Goal: Download file/media

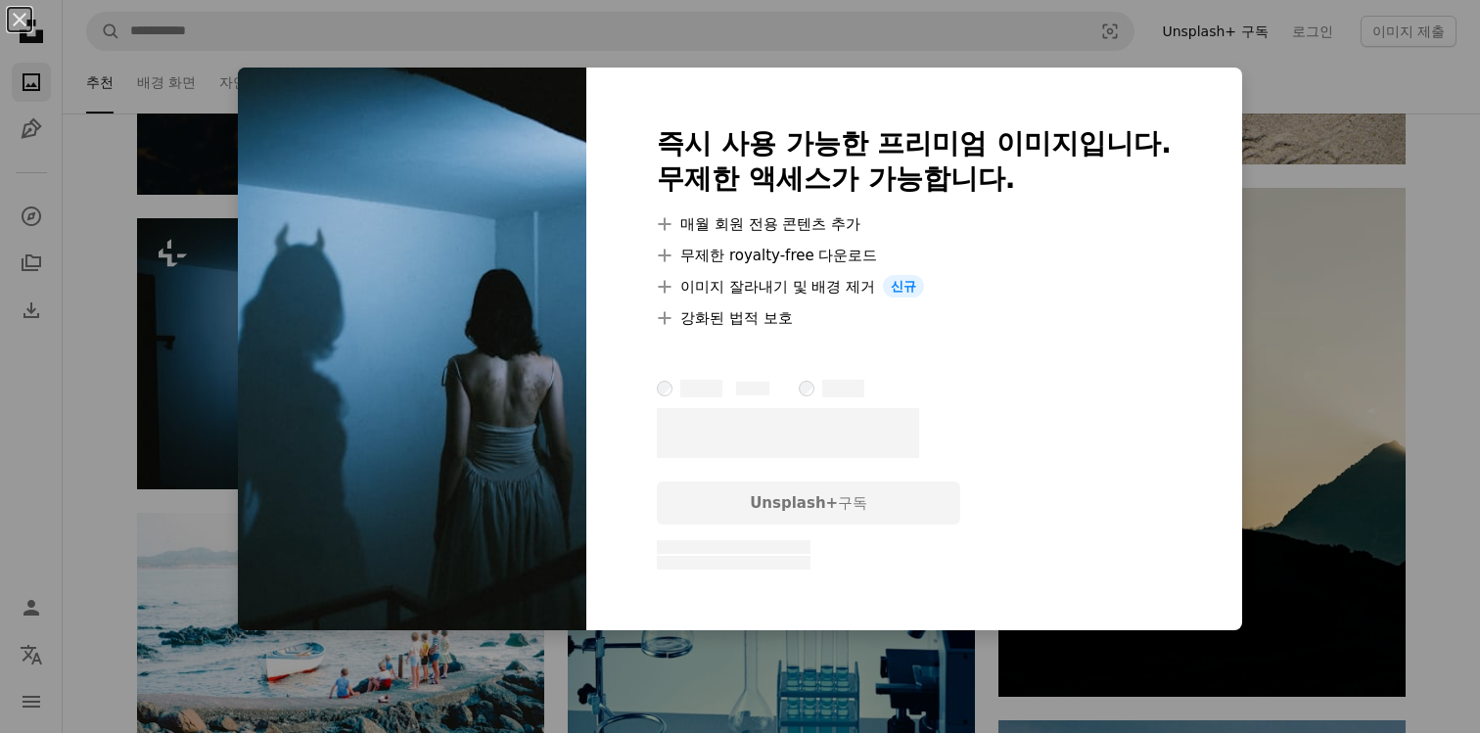
scroll to position [76531, 0]
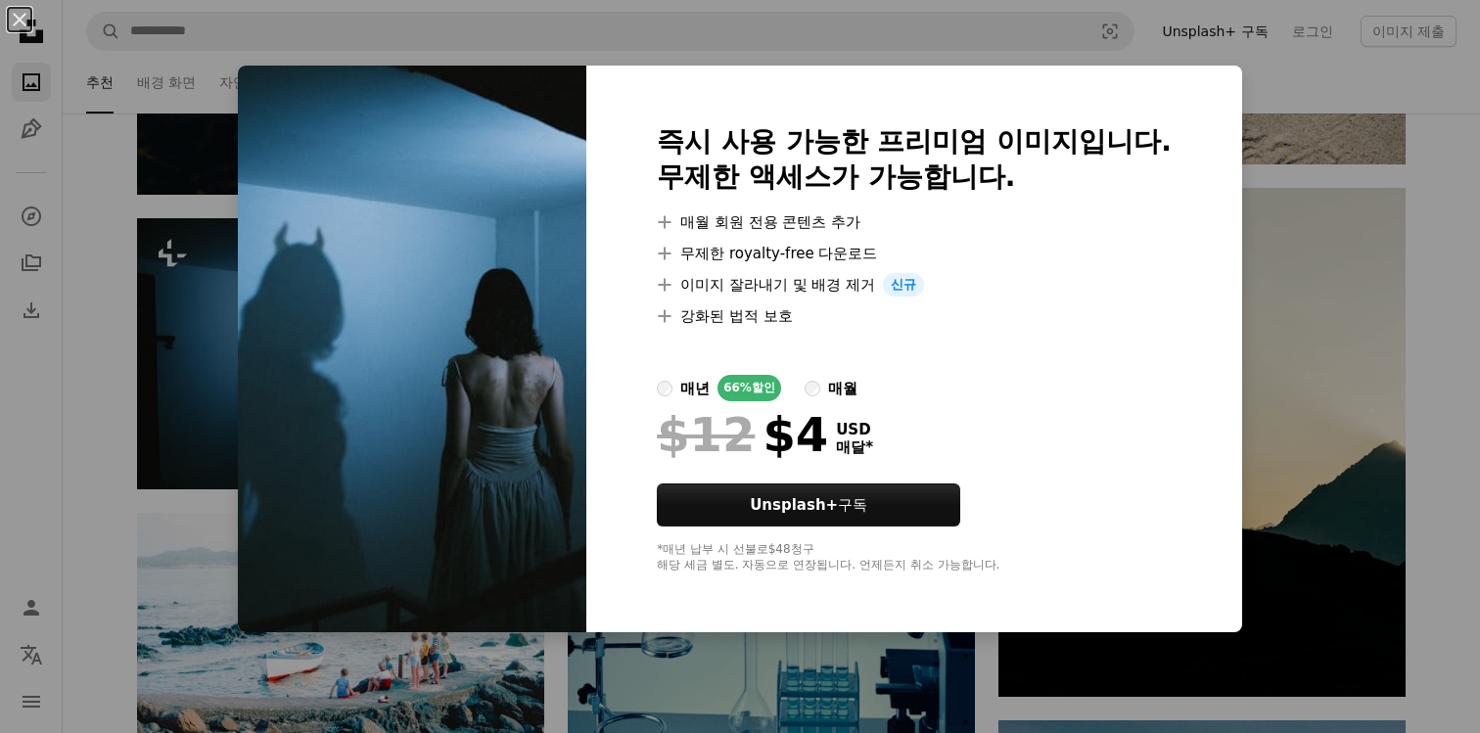
click at [232, 379] on div "An X shape 즉시 사용 가능한 프리미엄 이미지입니다. 무제한 액세스가 가능합니다. A plus sign 매월 회원 전용 콘텐츠 추가 A…" at bounding box center [740, 366] width 1480 height 733
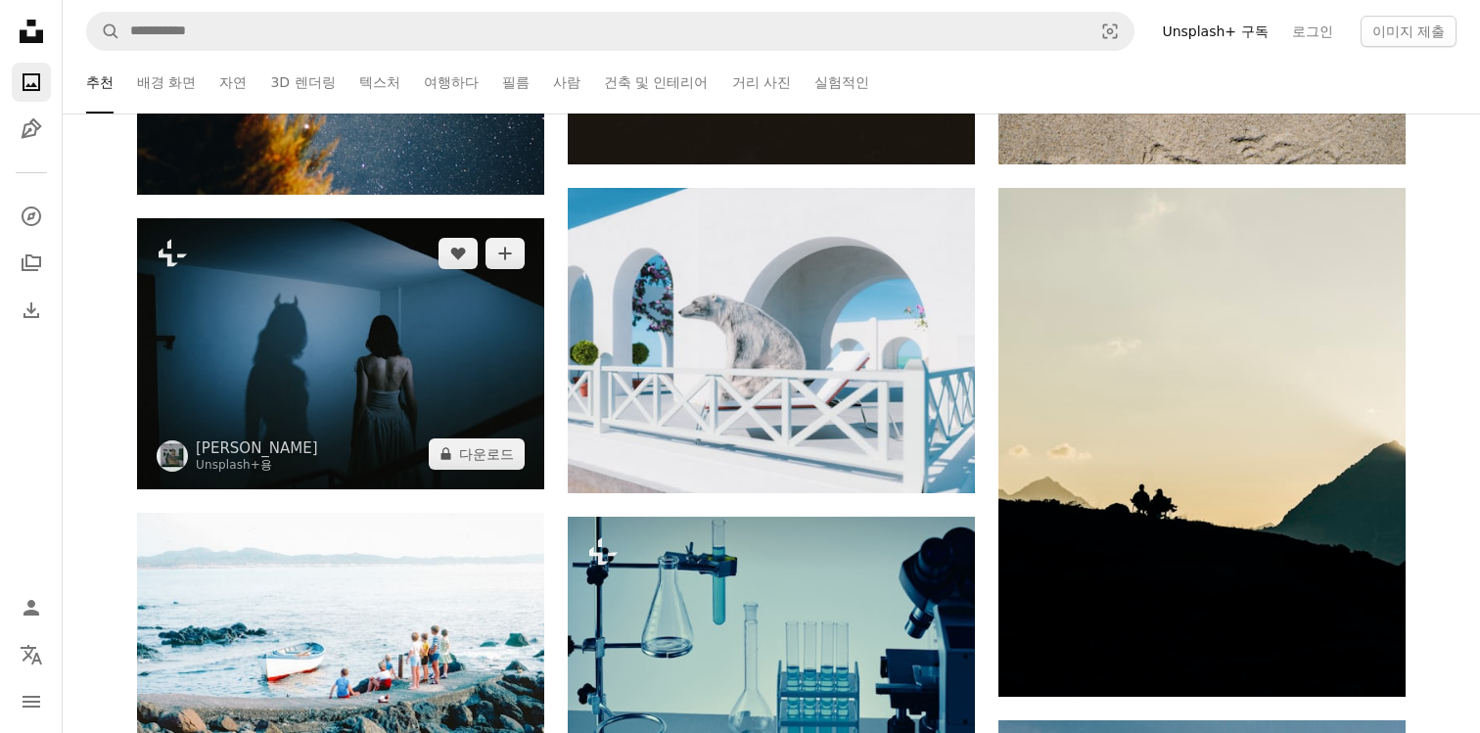
click at [271, 364] on img at bounding box center [340, 353] width 407 height 271
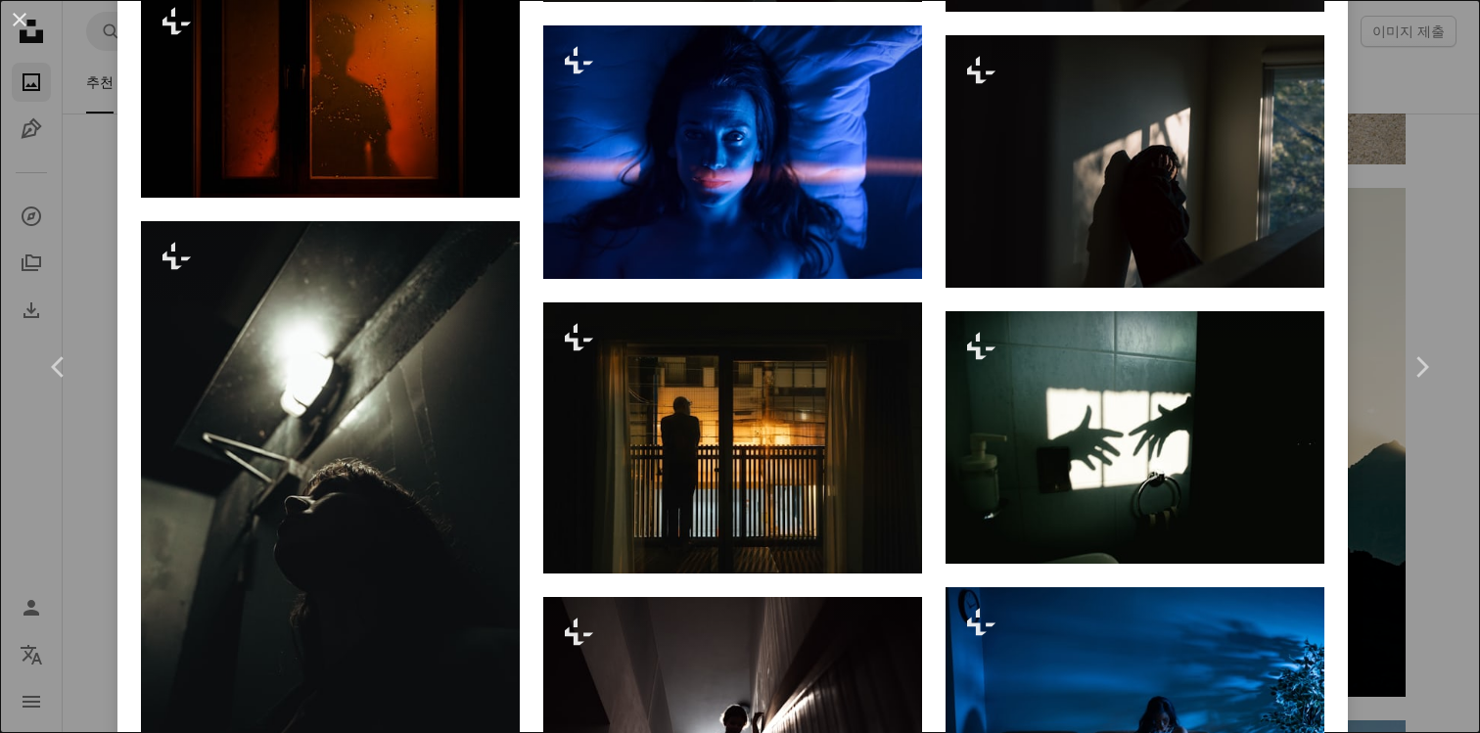
scroll to position [2530, 0]
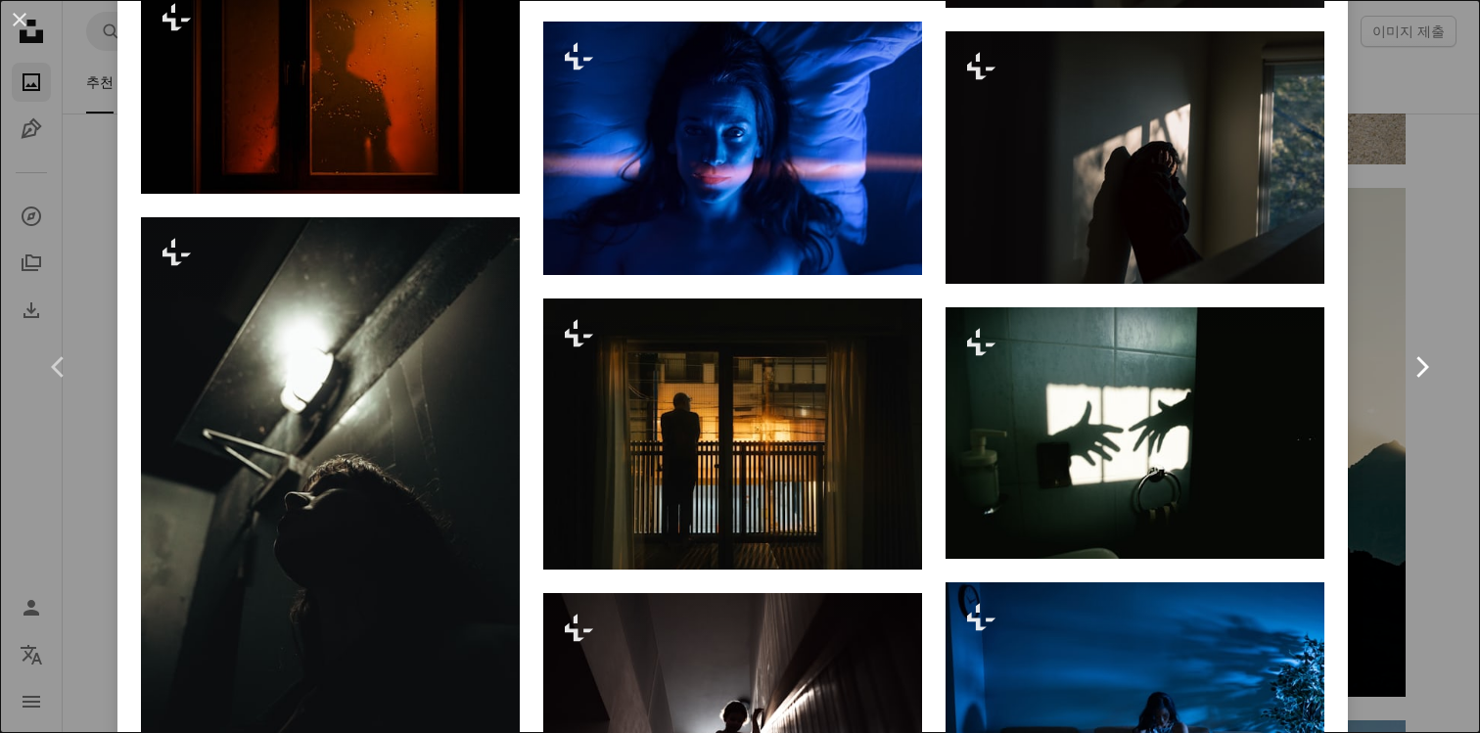
click at [1450, 430] on link "Chevron right" at bounding box center [1420, 367] width 117 height 188
click at [1444, 434] on link "Chevron right" at bounding box center [1420, 367] width 117 height 188
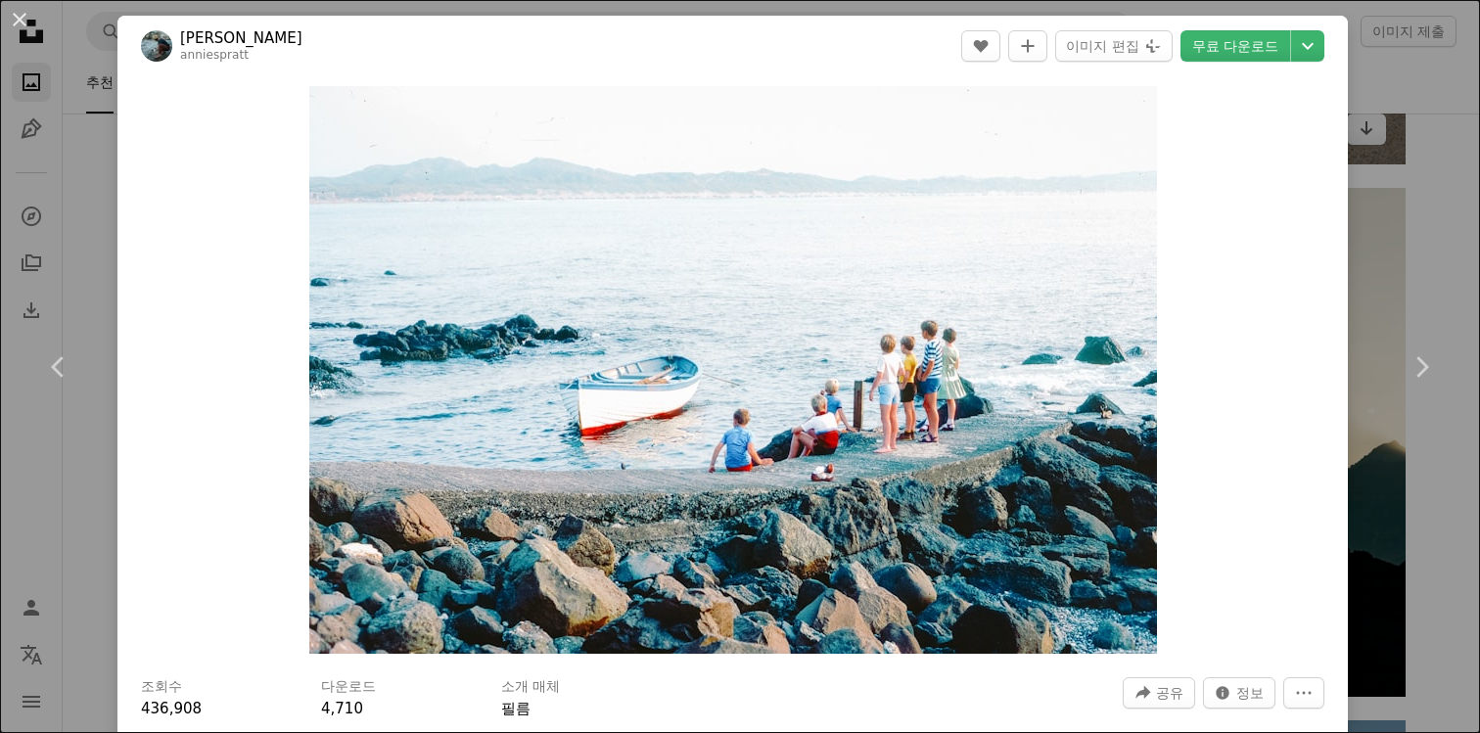
click at [1399, 131] on div "An X shape Chevron left Chevron right Annie Spratt anniespratt A heart A plus s…" at bounding box center [740, 366] width 1480 height 733
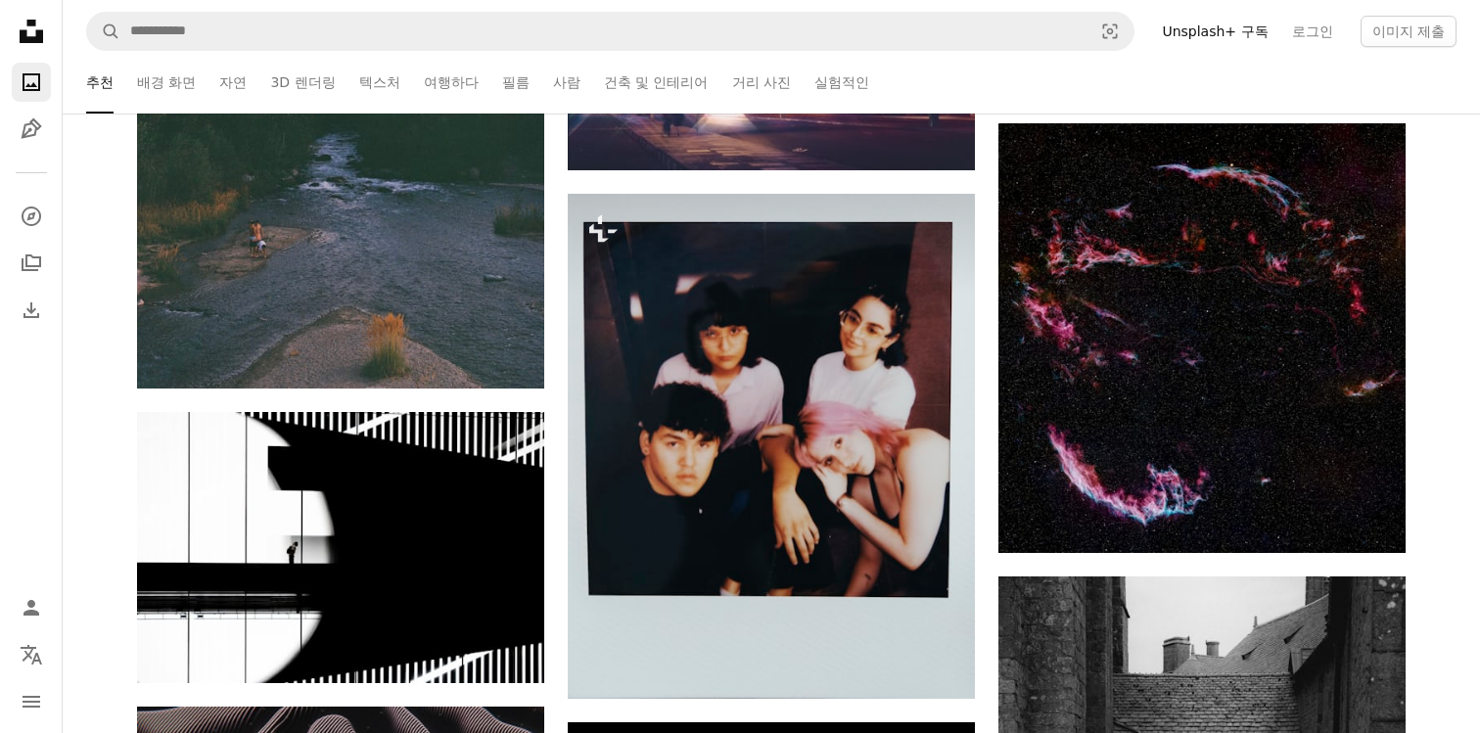
scroll to position [94786, 0]
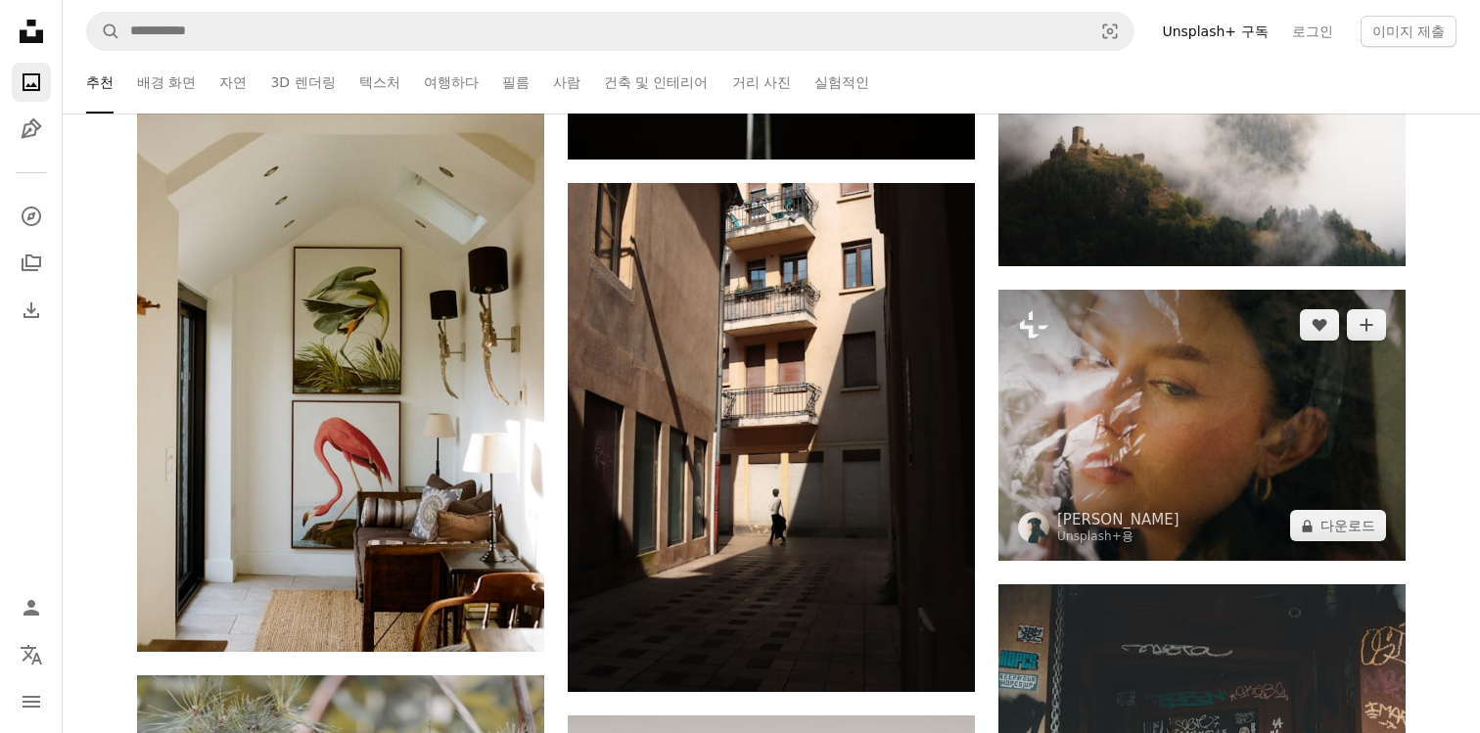
click at [1142, 368] on img at bounding box center [1201, 425] width 407 height 271
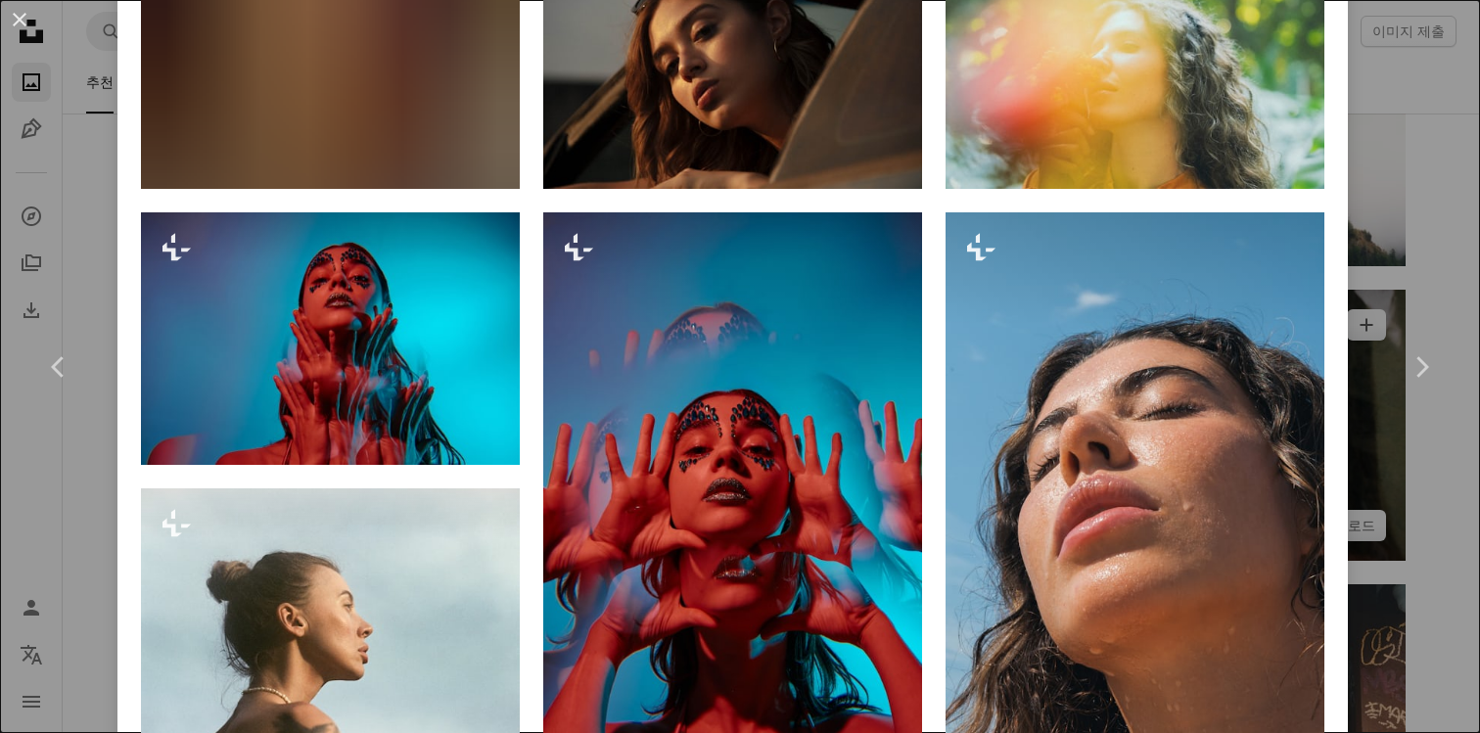
scroll to position [1474, 0]
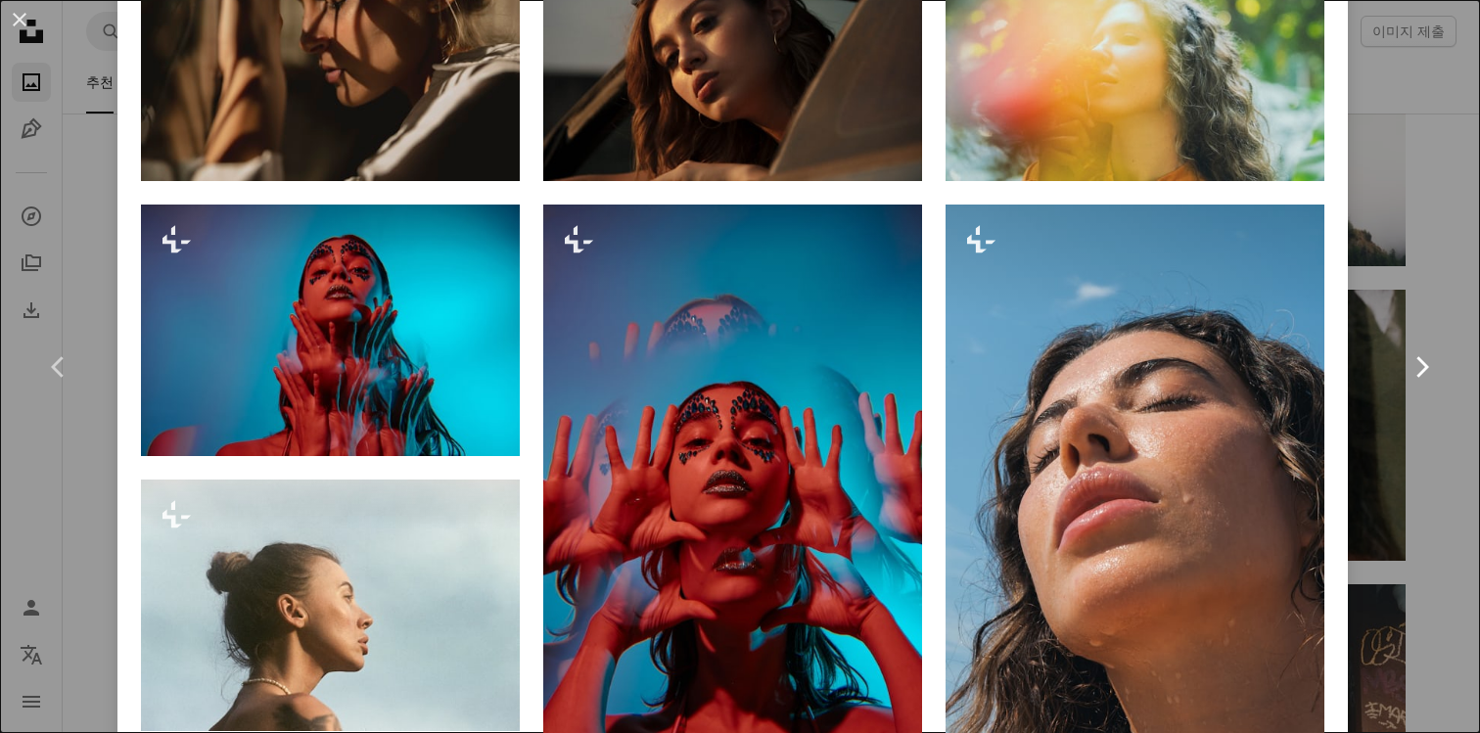
click at [1436, 406] on link "Chevron right" at bounding box center [1420, 367] width 117 height 188
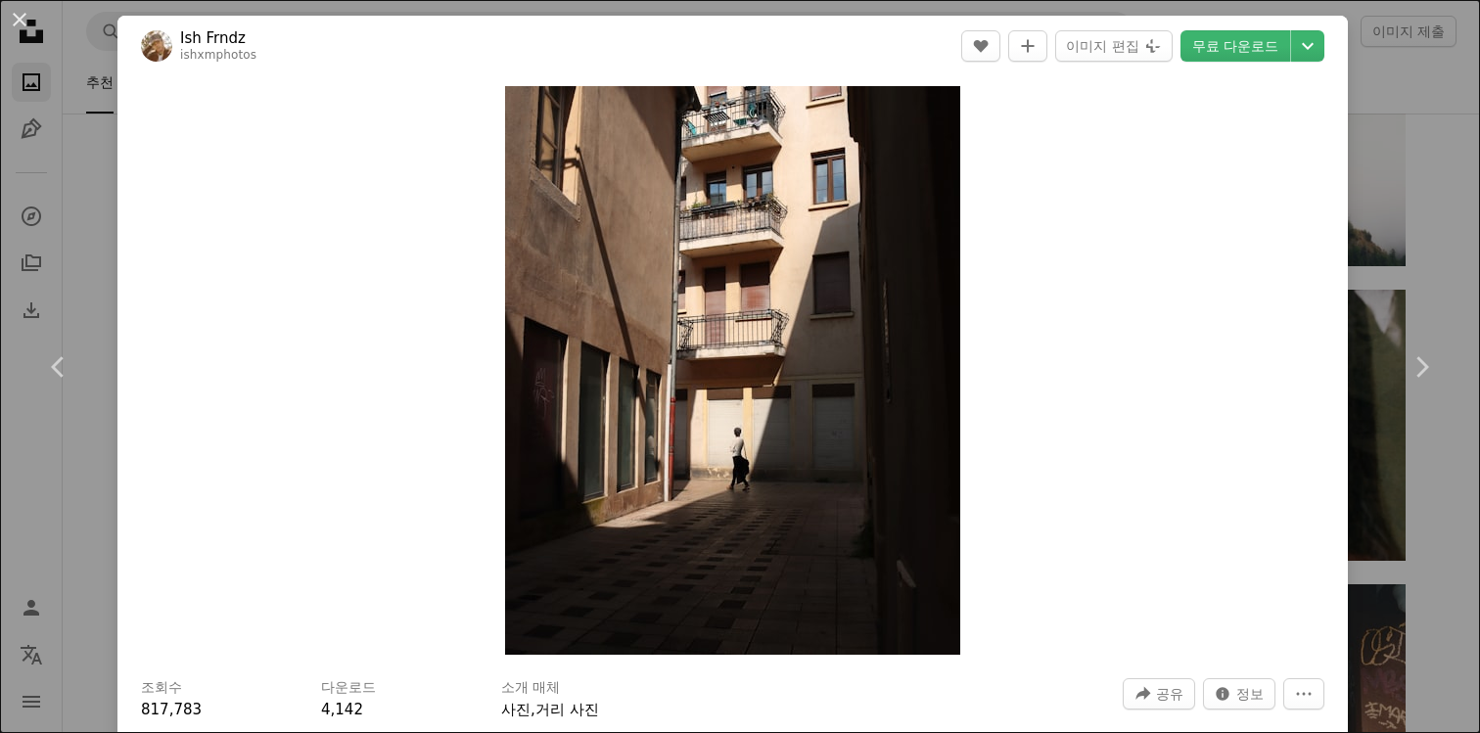
scroll to position [713, 0]
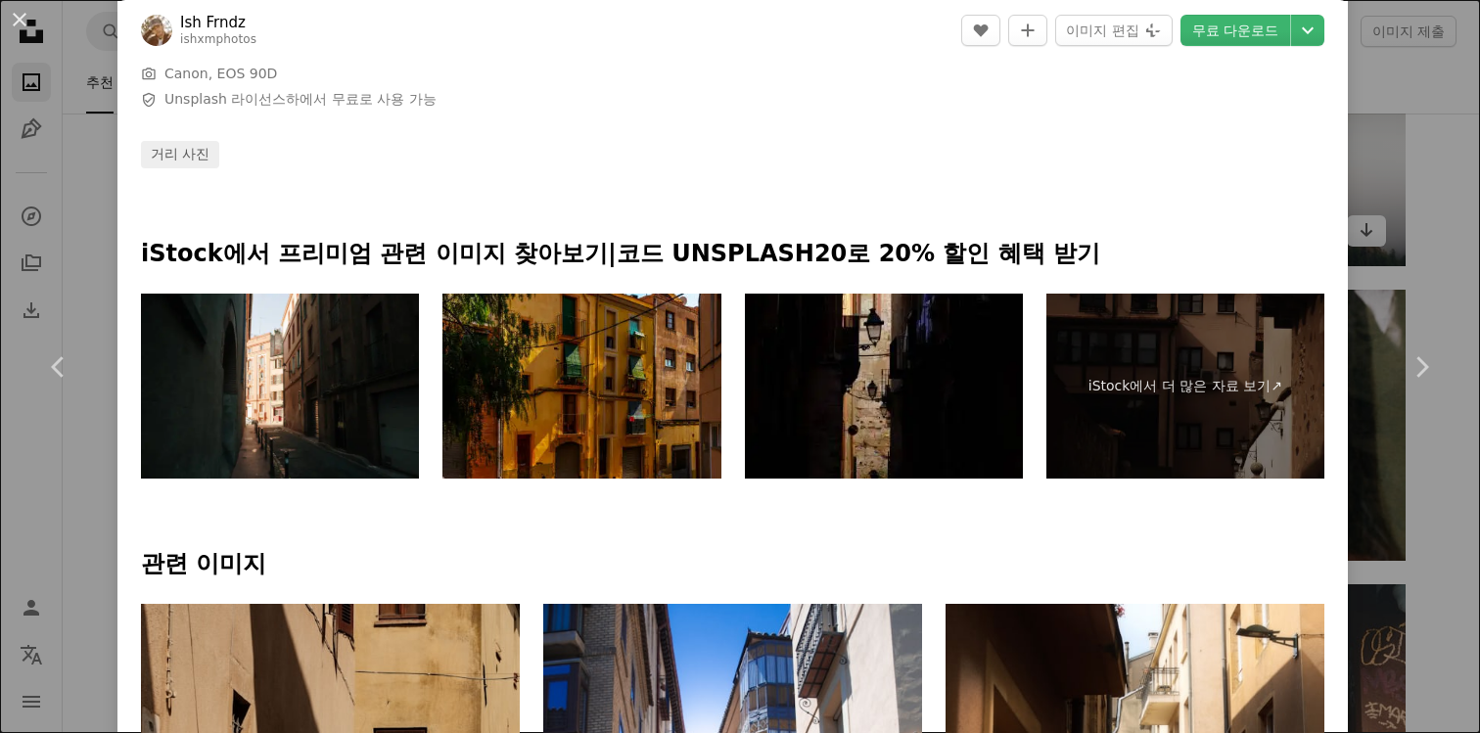
click at [1432, 224] on div "An X shape Chevron left Chevron right Ish Frndz ishxmphotos A heart A plus sign…" at bounding box center [740, 366] width 1480 height 733
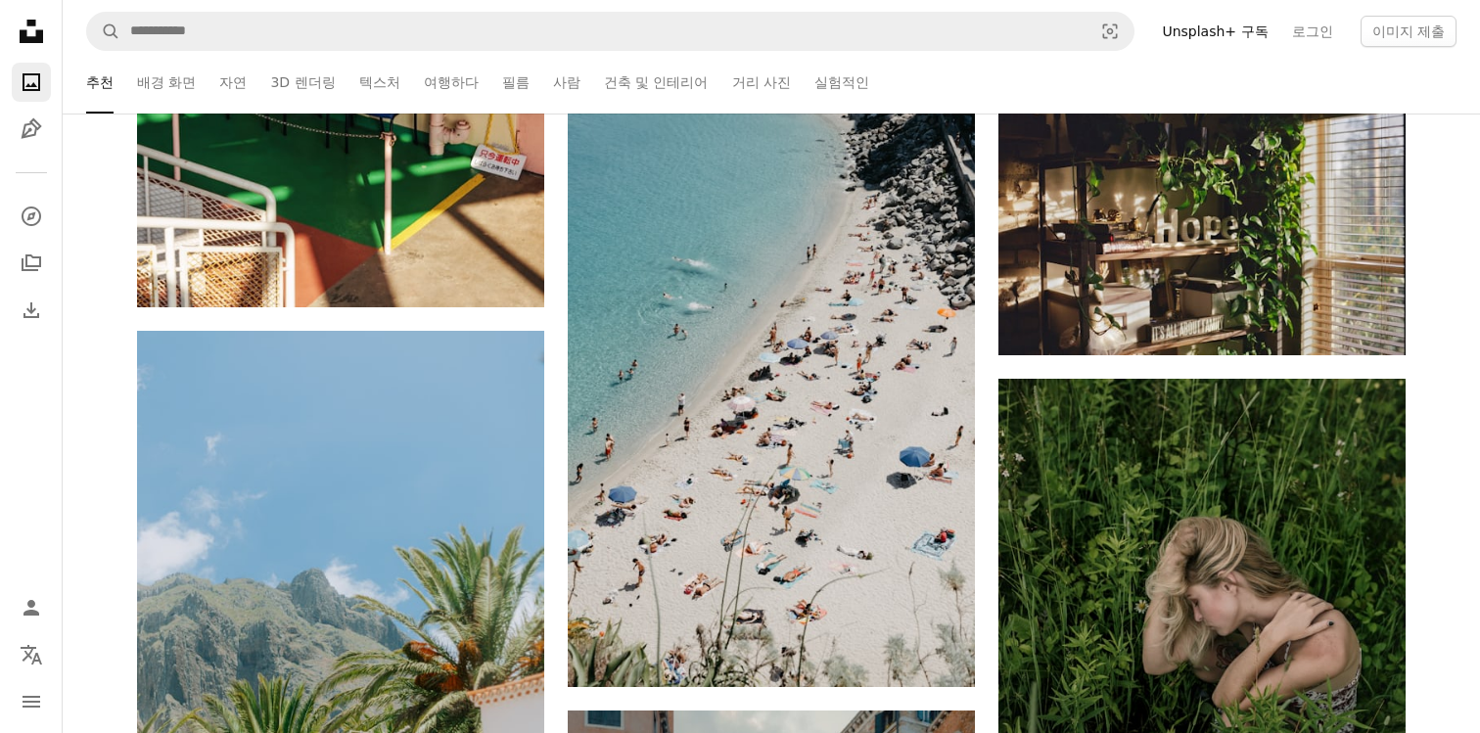
scroll to position [126238, 0]
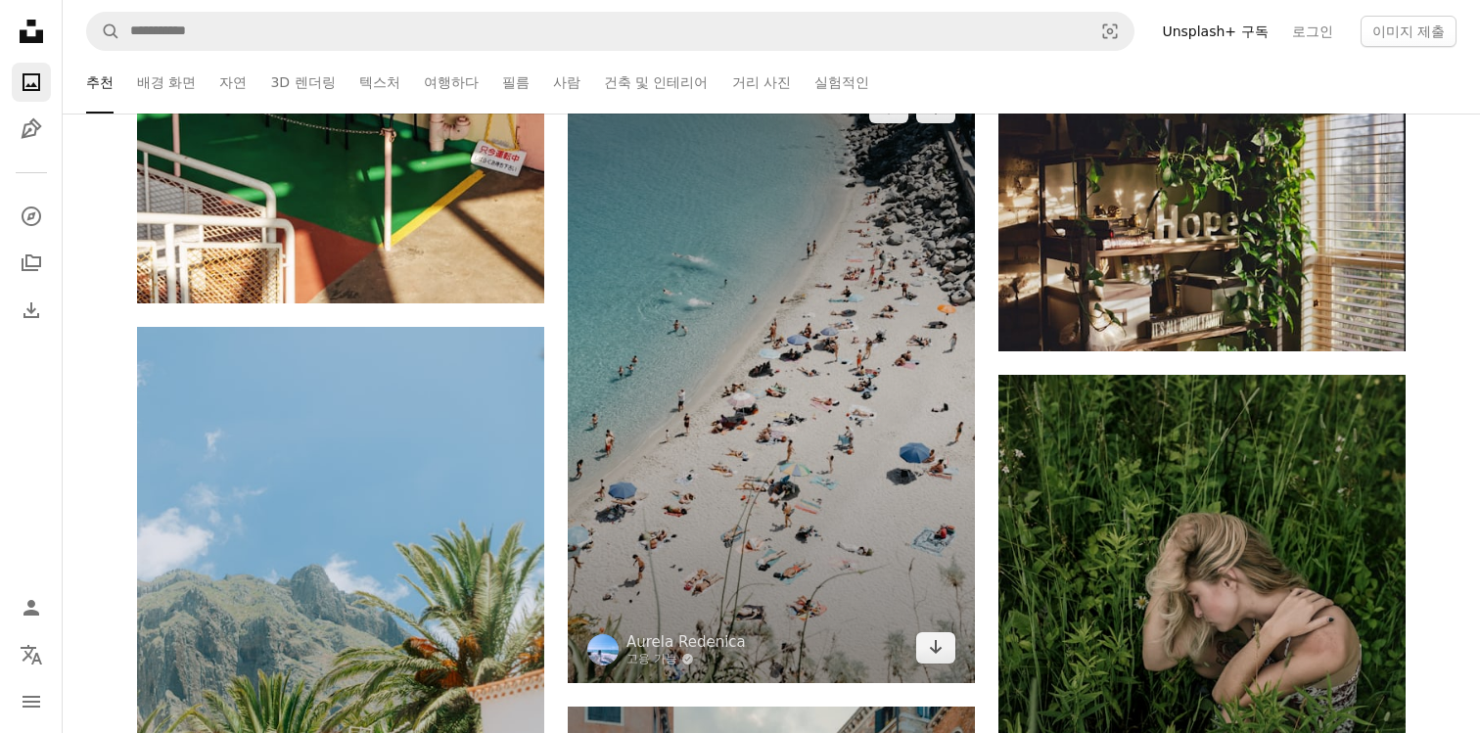
click at [657, 450] on img at bounding box center [771, 377] width 407 height 611
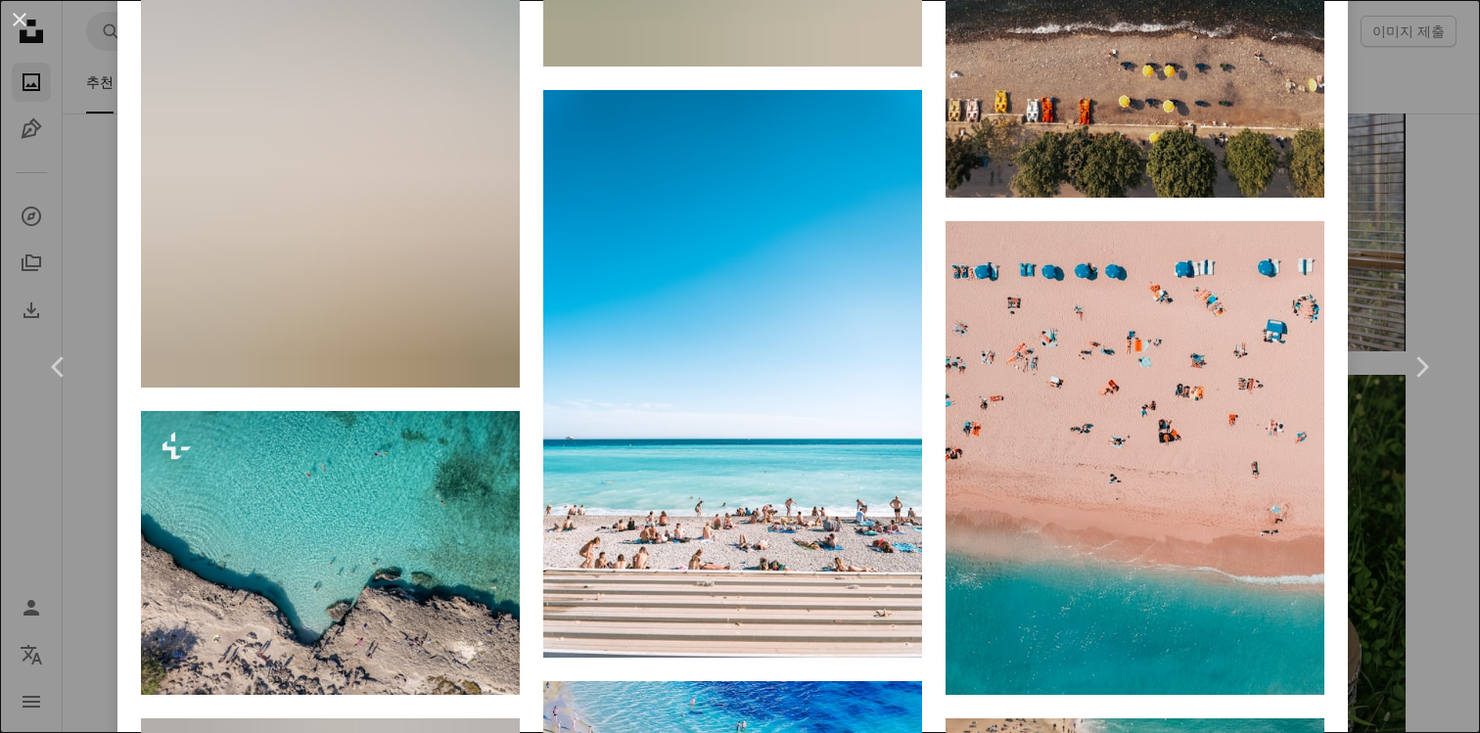
scroll to position [1925, 0]
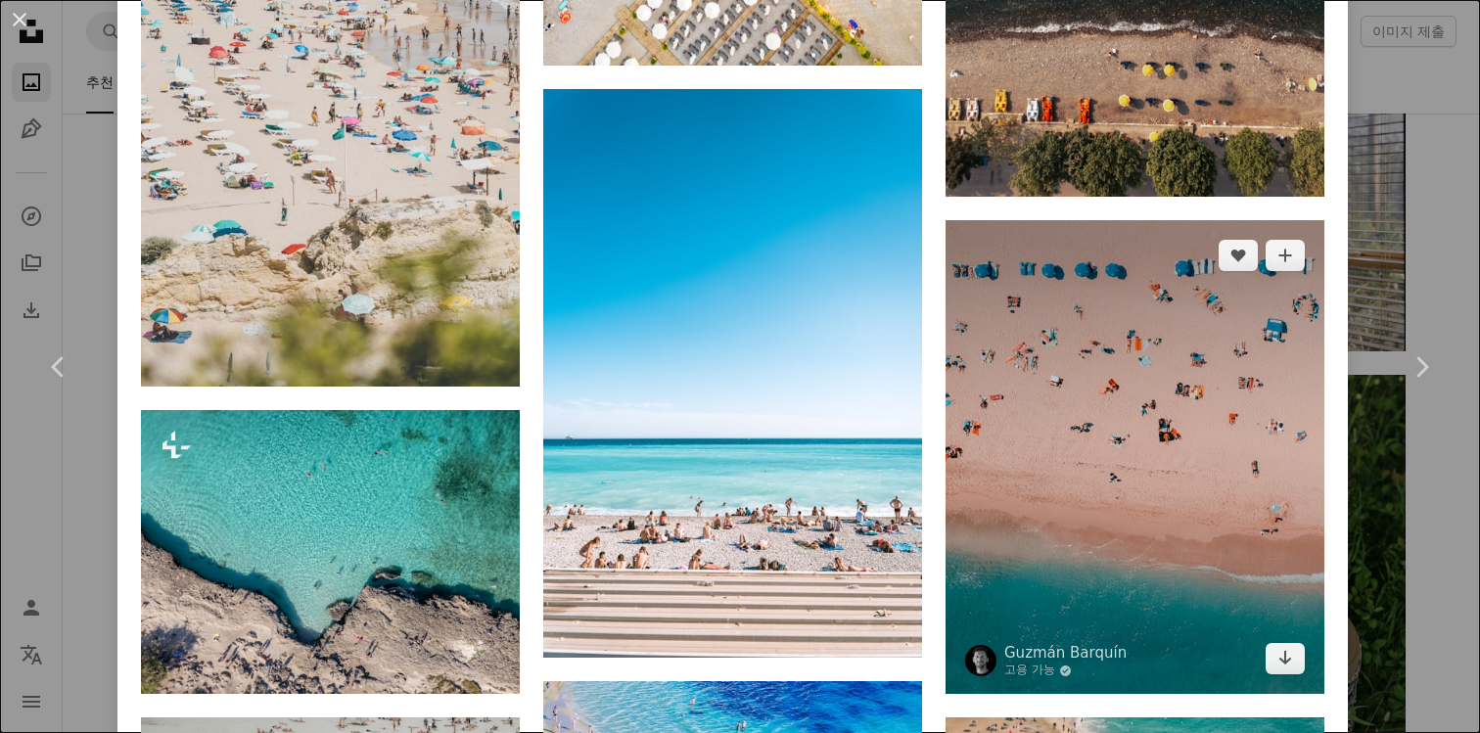
click at [1136, 451] on img at bounding box center [1134, 457] width 379 height 474
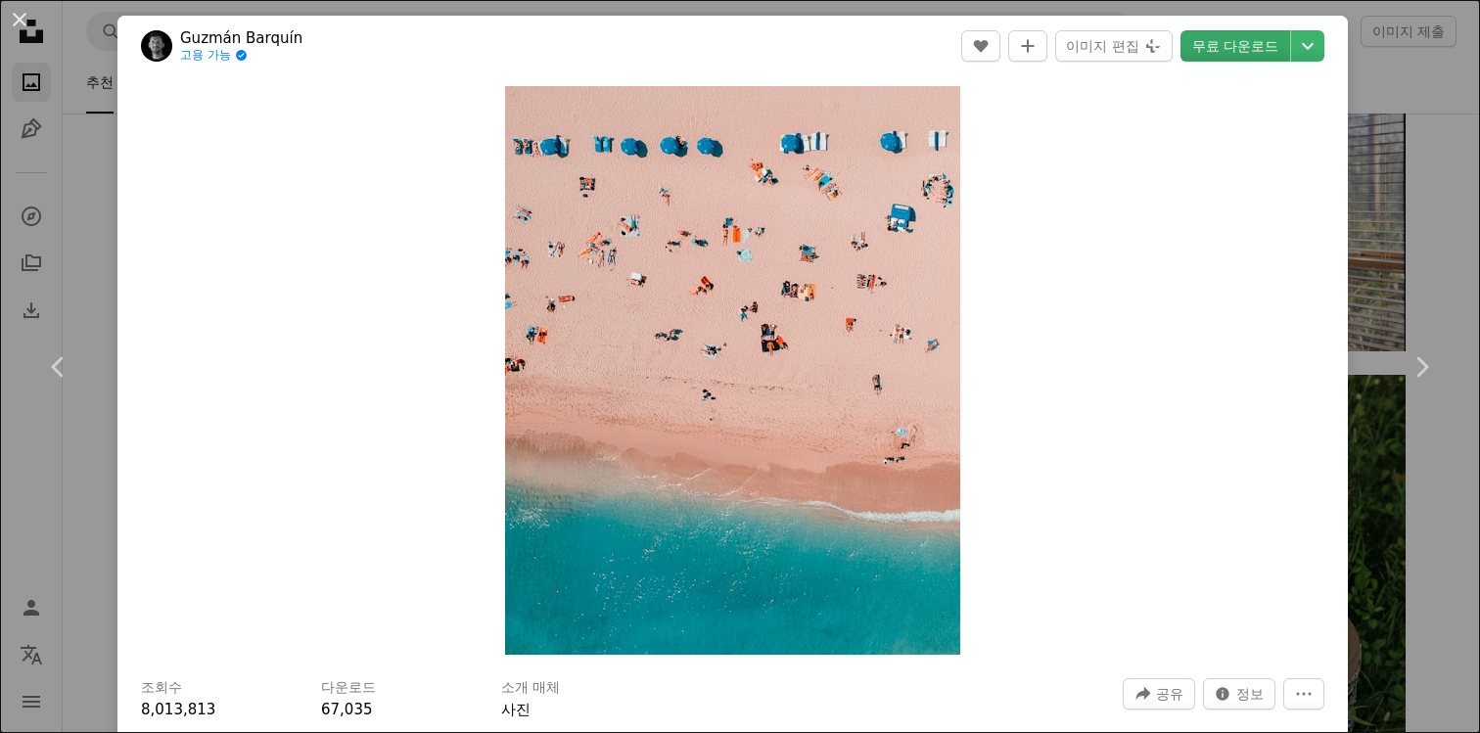
click at [1284, 45] on link "무료 다운로드" at bounding box center [1235, 45] width 110 height 31
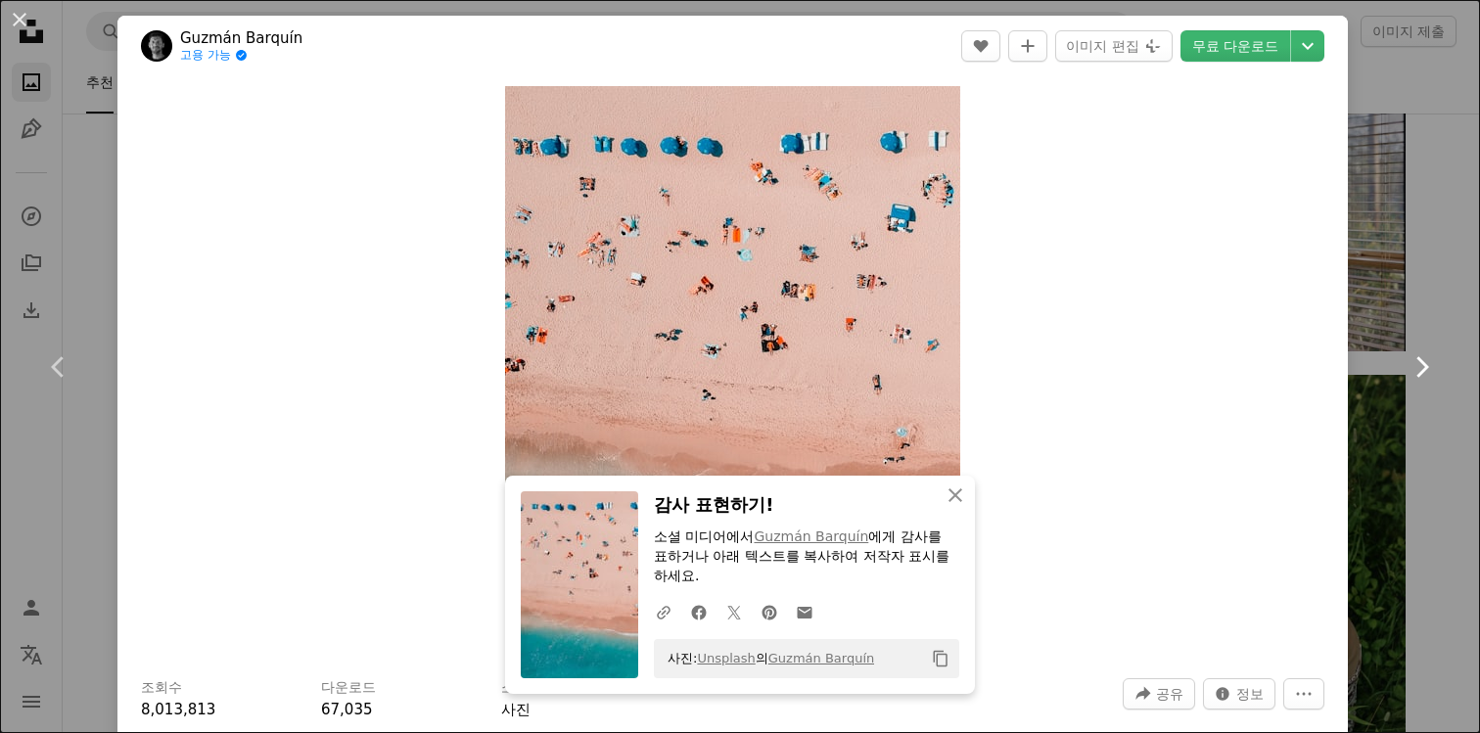
click at [1465, 347] on link "Chevron right" at bounding box center [1420, 367] width 117 height 188
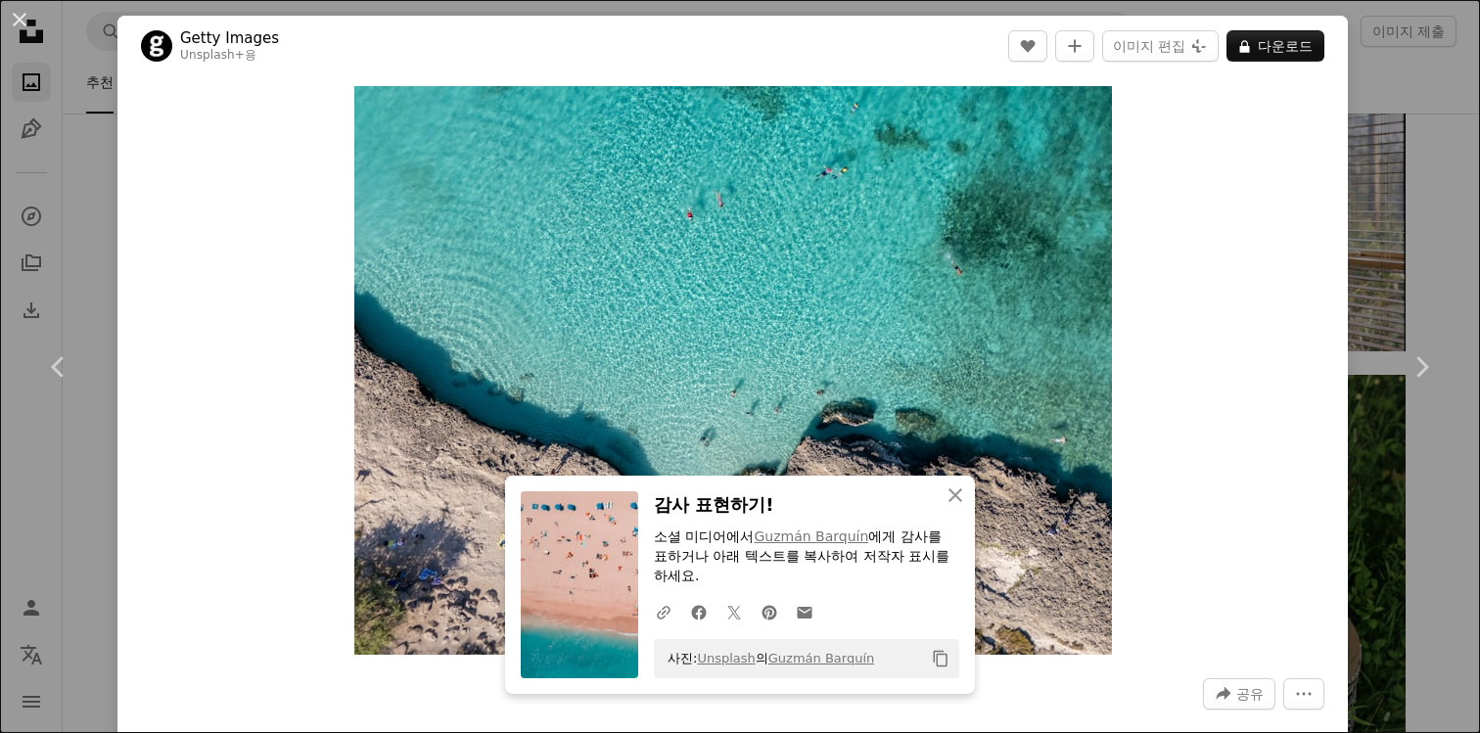
click at [1435, 509] on div "An X shape Chevron left Chevron right Getty Images Unsplash+ 용 A heart A plus s…" at bounding box center [740, 366] width 1480 height 733
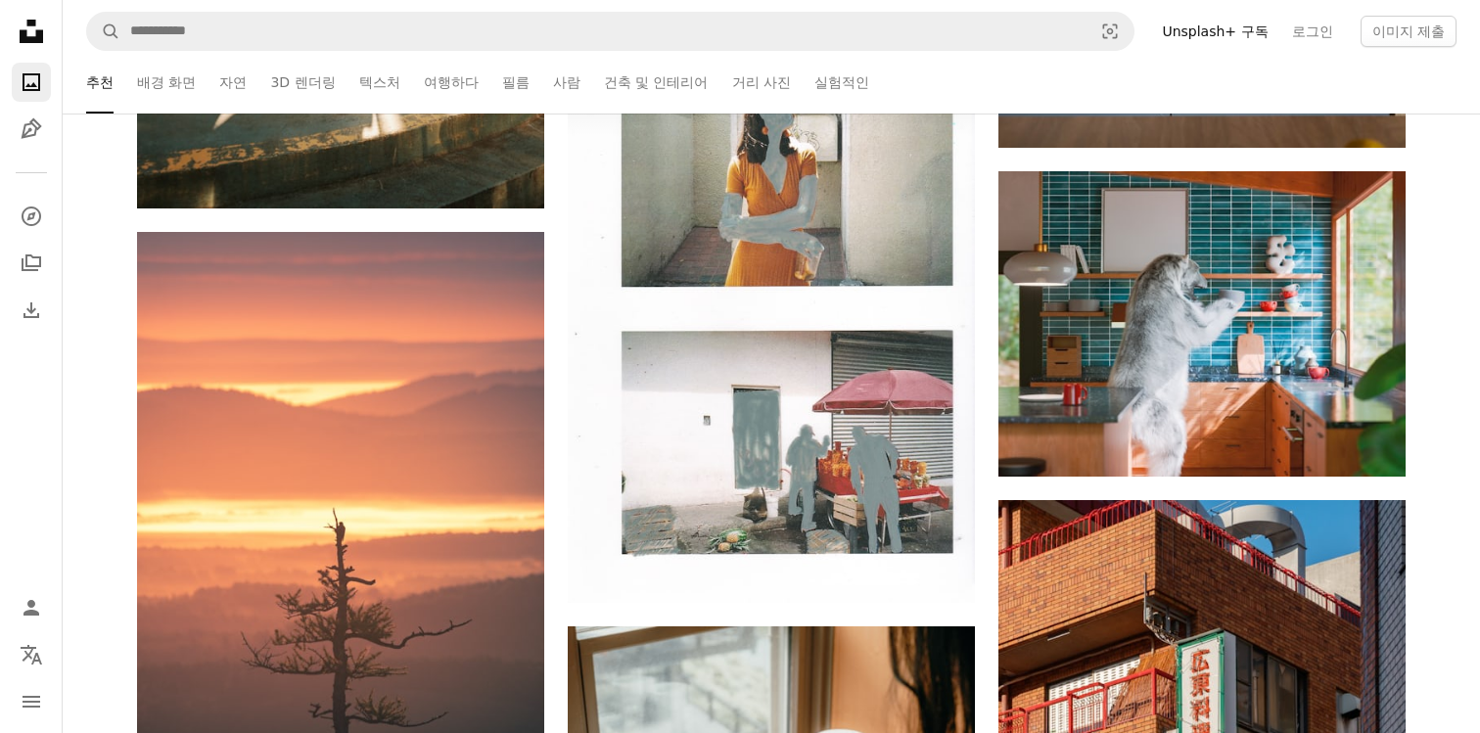
scroll to position [128822, 0]
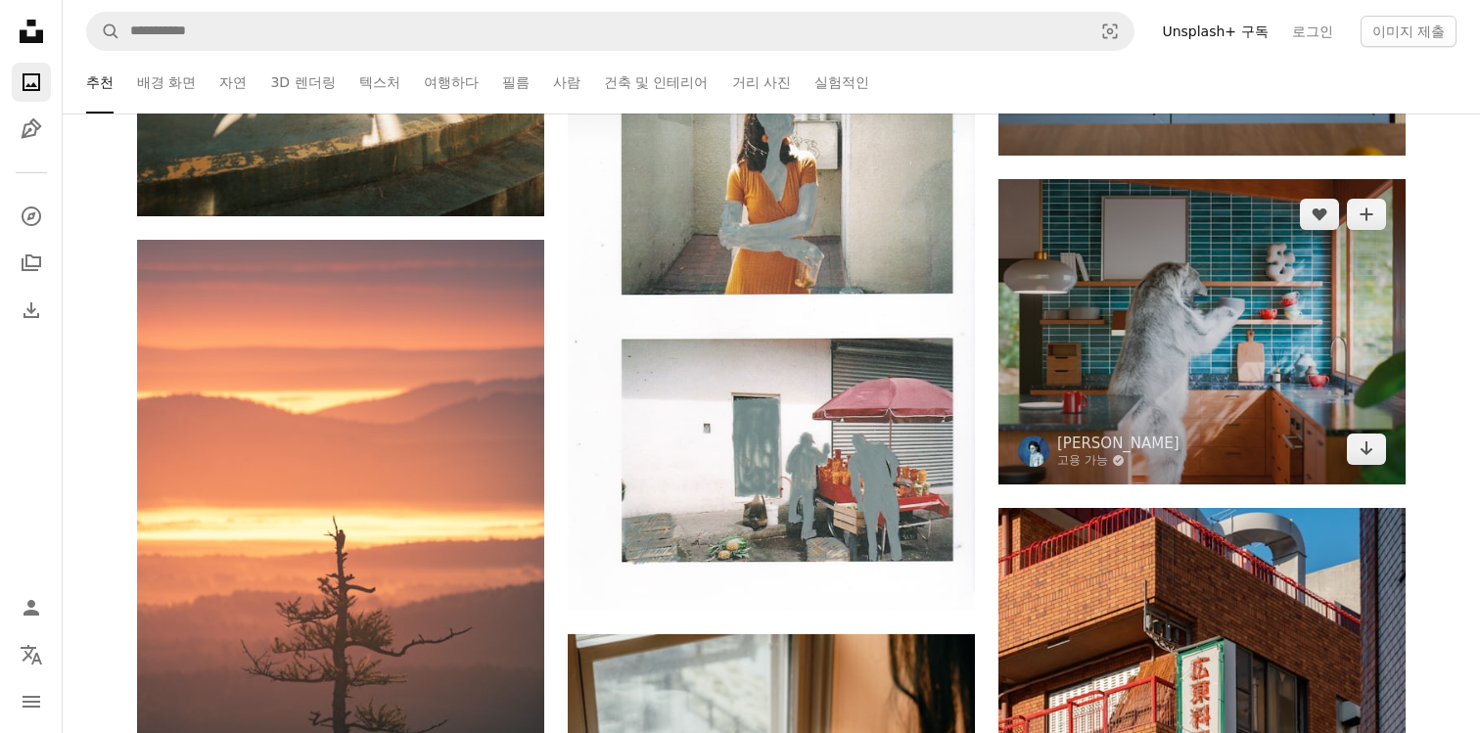
click at [1223, 455] on img at bounding box center [1201, 331] width 407 height 305
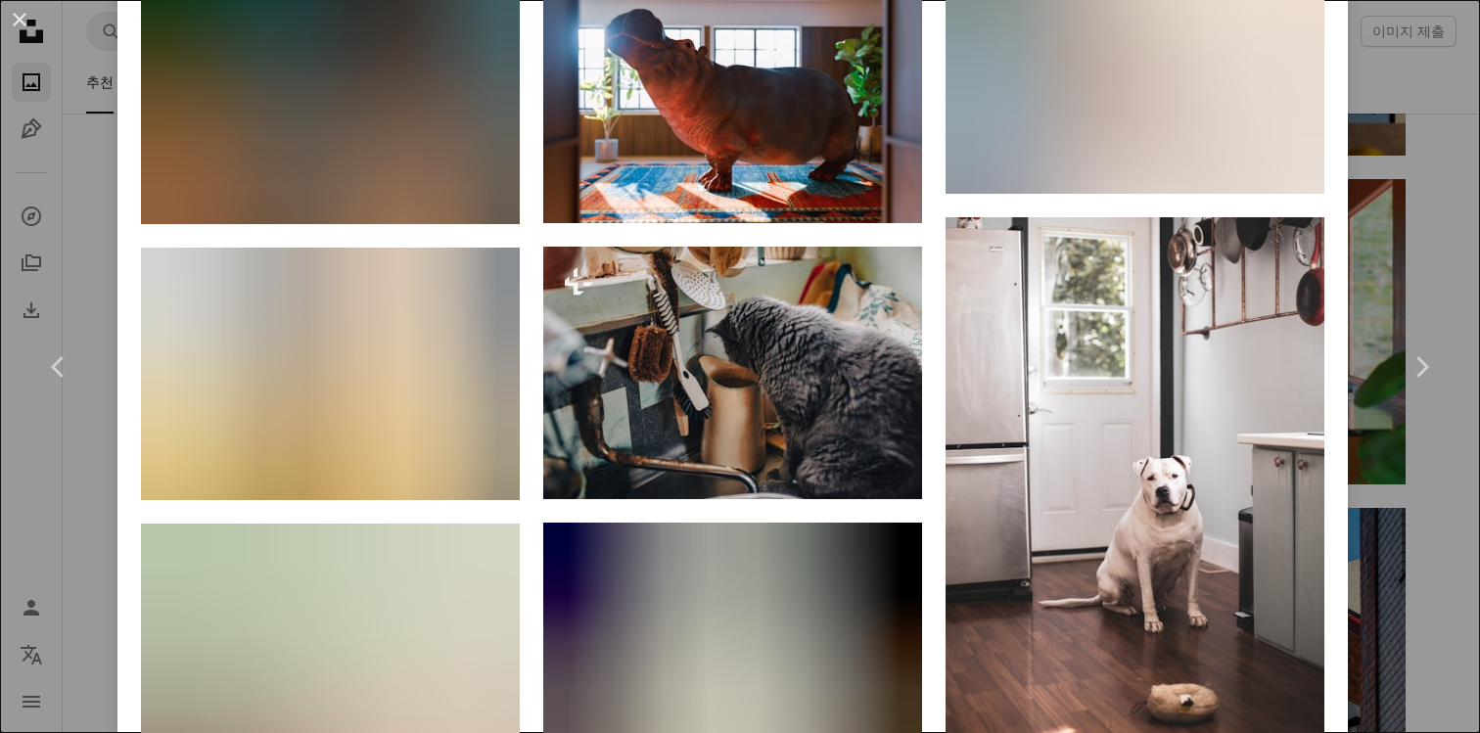
scroll to position [2259, 0]
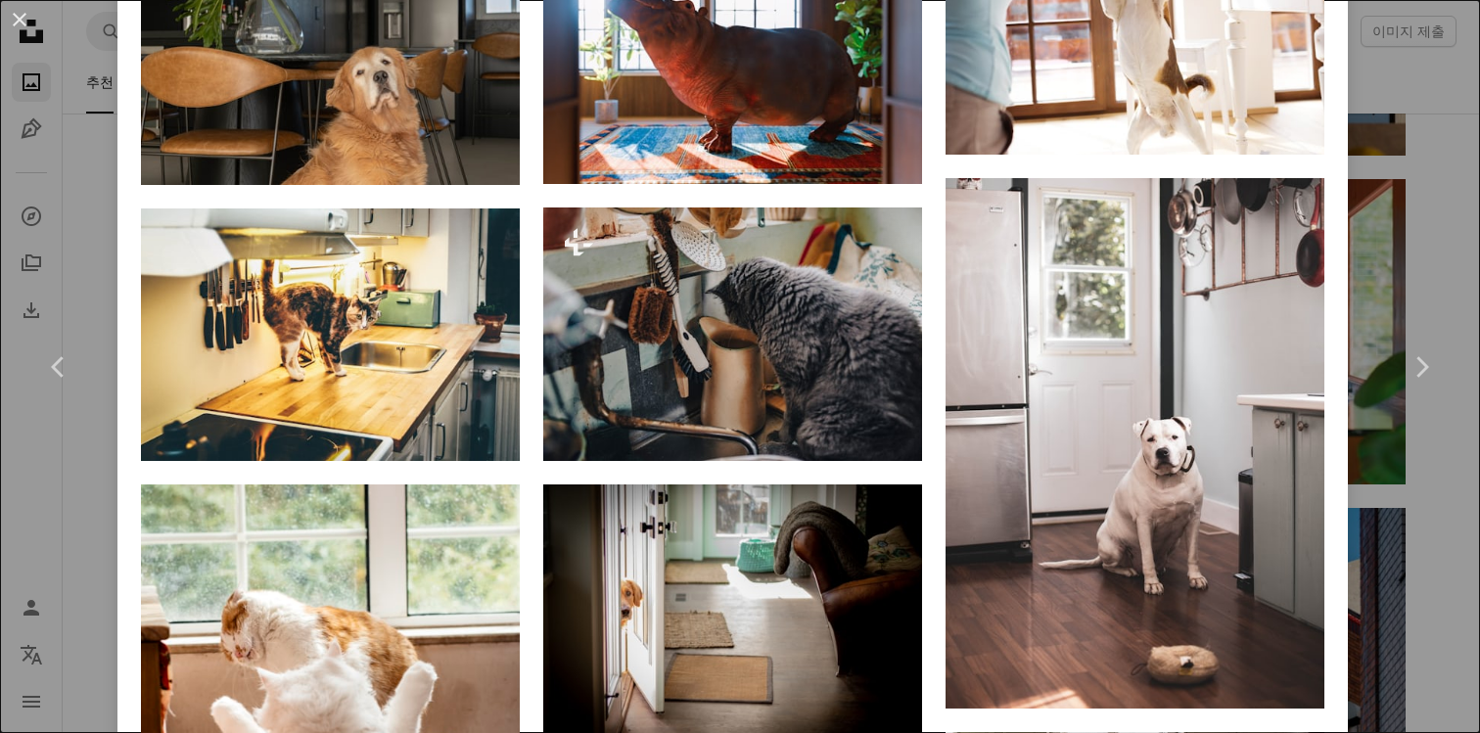
click at [1400, 112] on div "An X shape Chevron left Chevron right Zoha Gohar 고용 가능 A checkmark inside of a …" at bounding box center [740, 366] width 1480 height 733
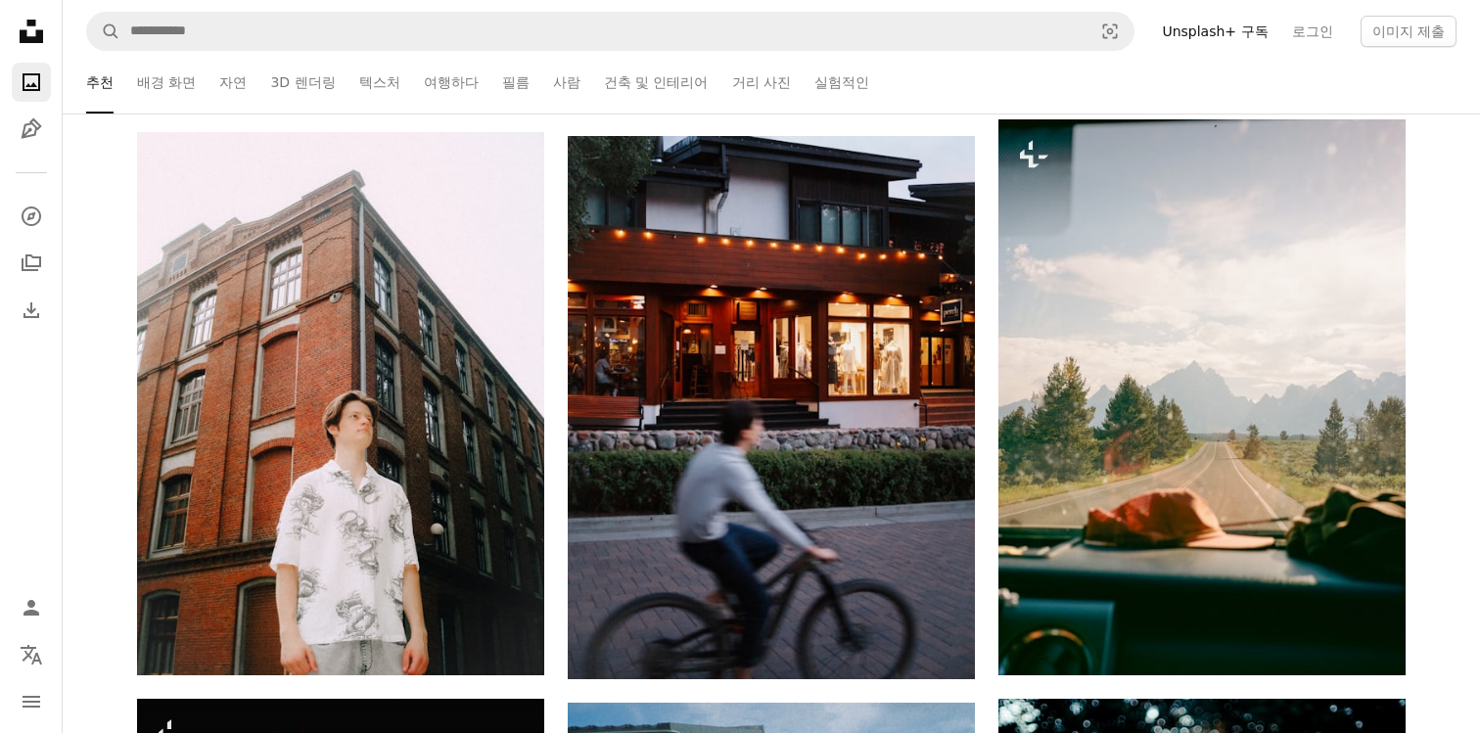
scroll to position [155899, 0]
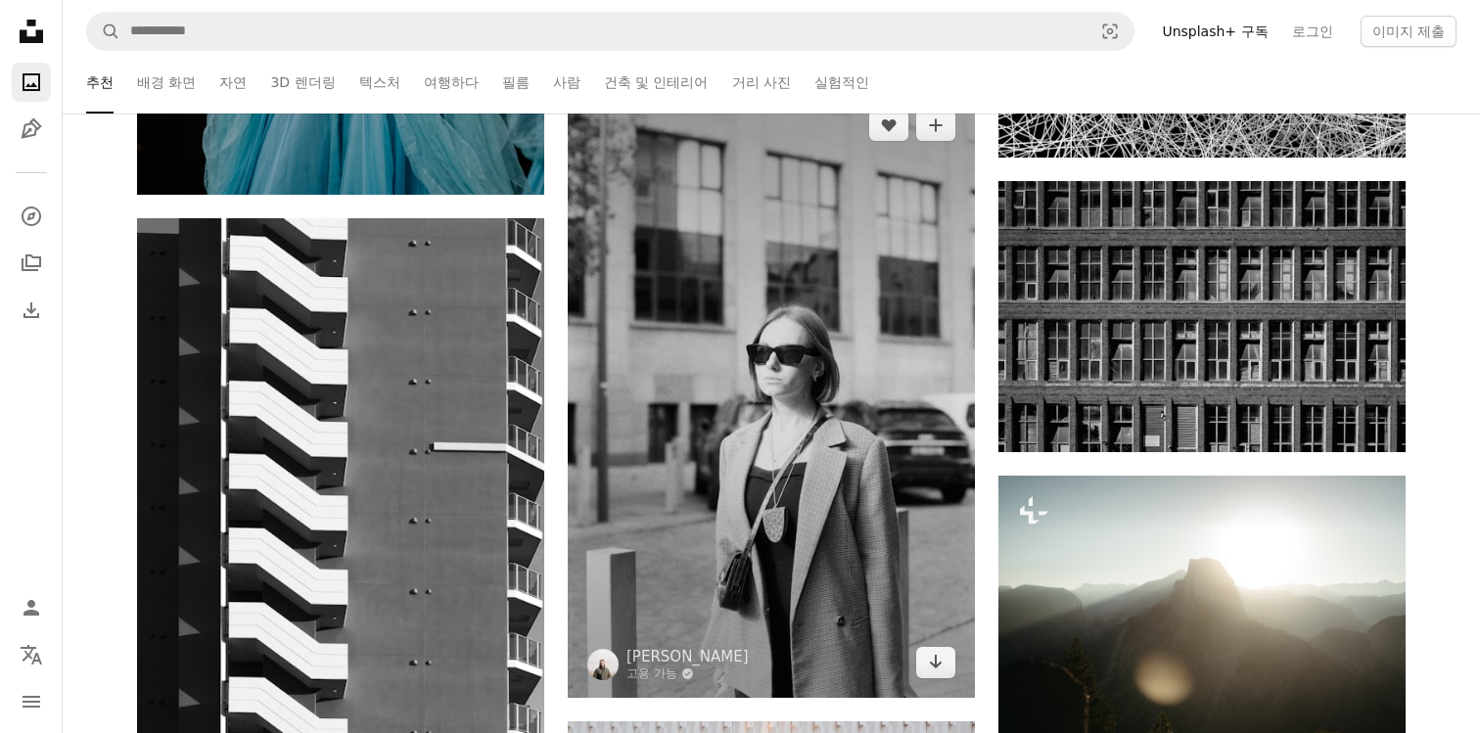
click at [785, 340] on img at bounding box center [771, 394] width 407 height 608
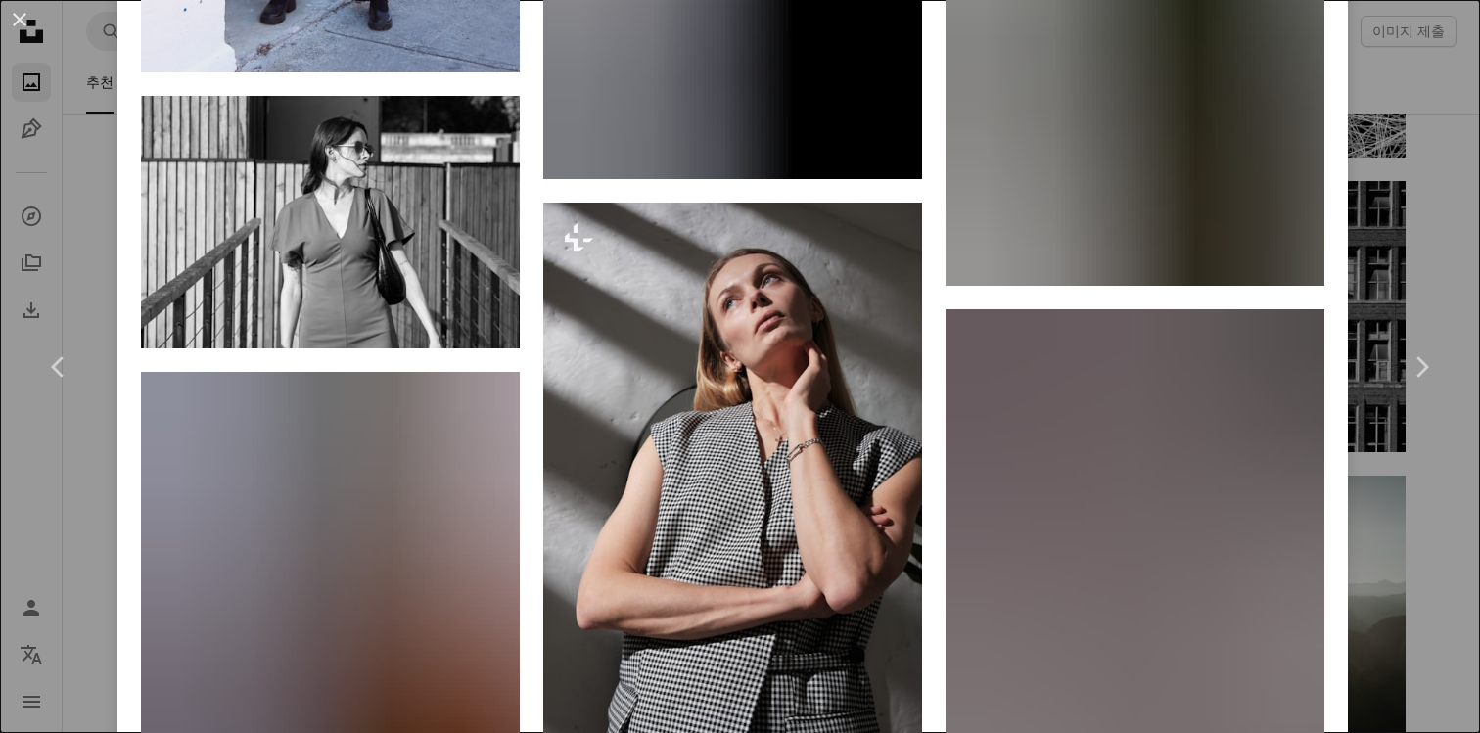
scroll to position [9460, 0]
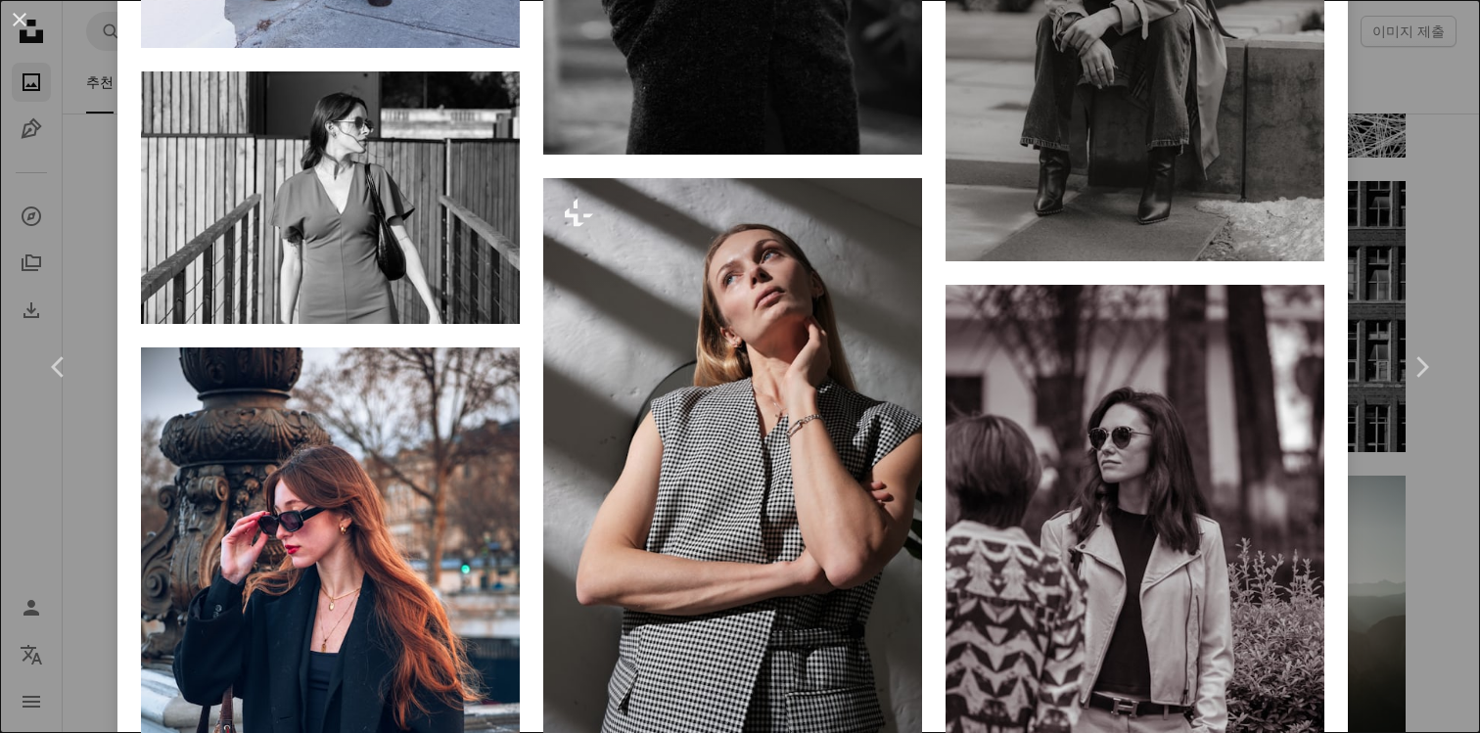
click at [1418, 497] on div "An X shape Chevron left Chevron right Tsimur Asayonak 고용 가능 A checkmark inside …" at bounding box center [740, 366] width 1480 height 733
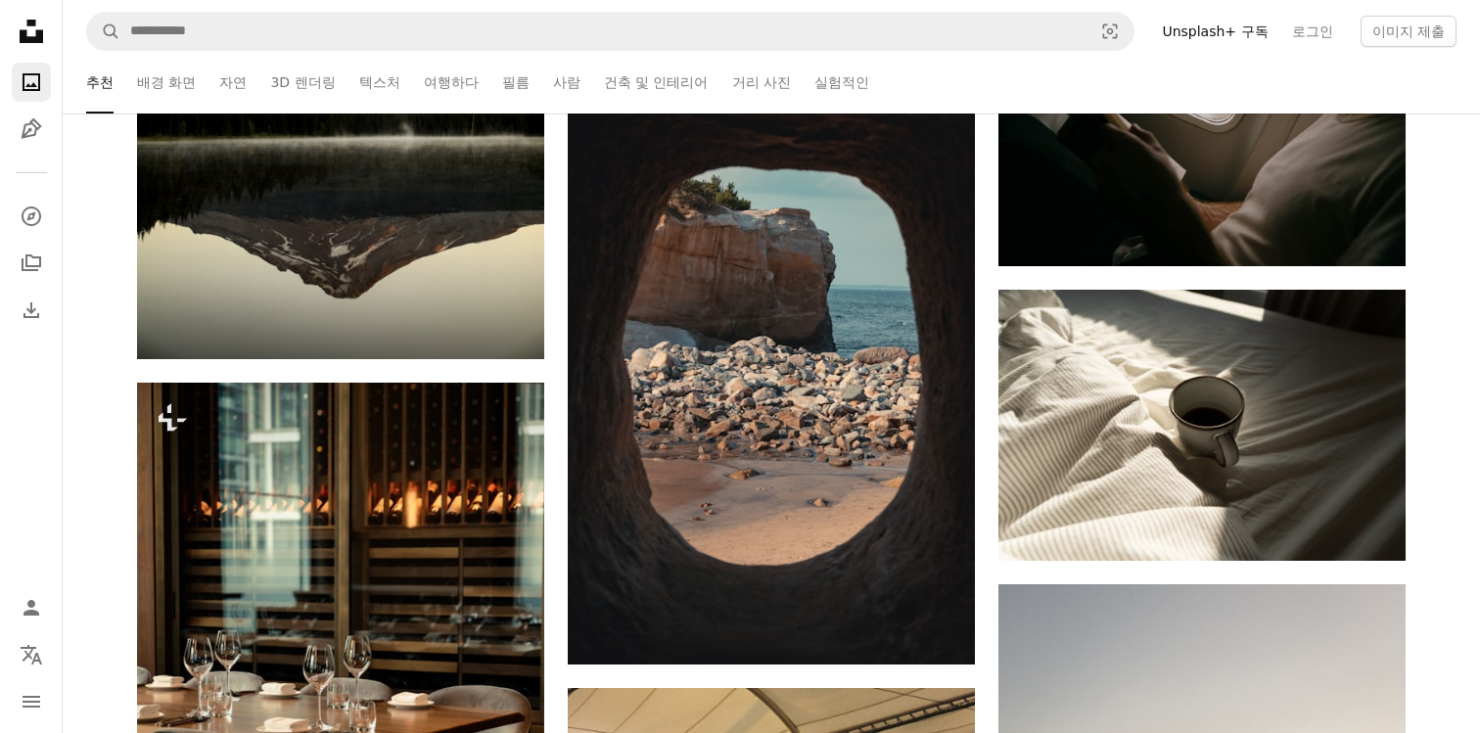
scroll to position [193330, 0]
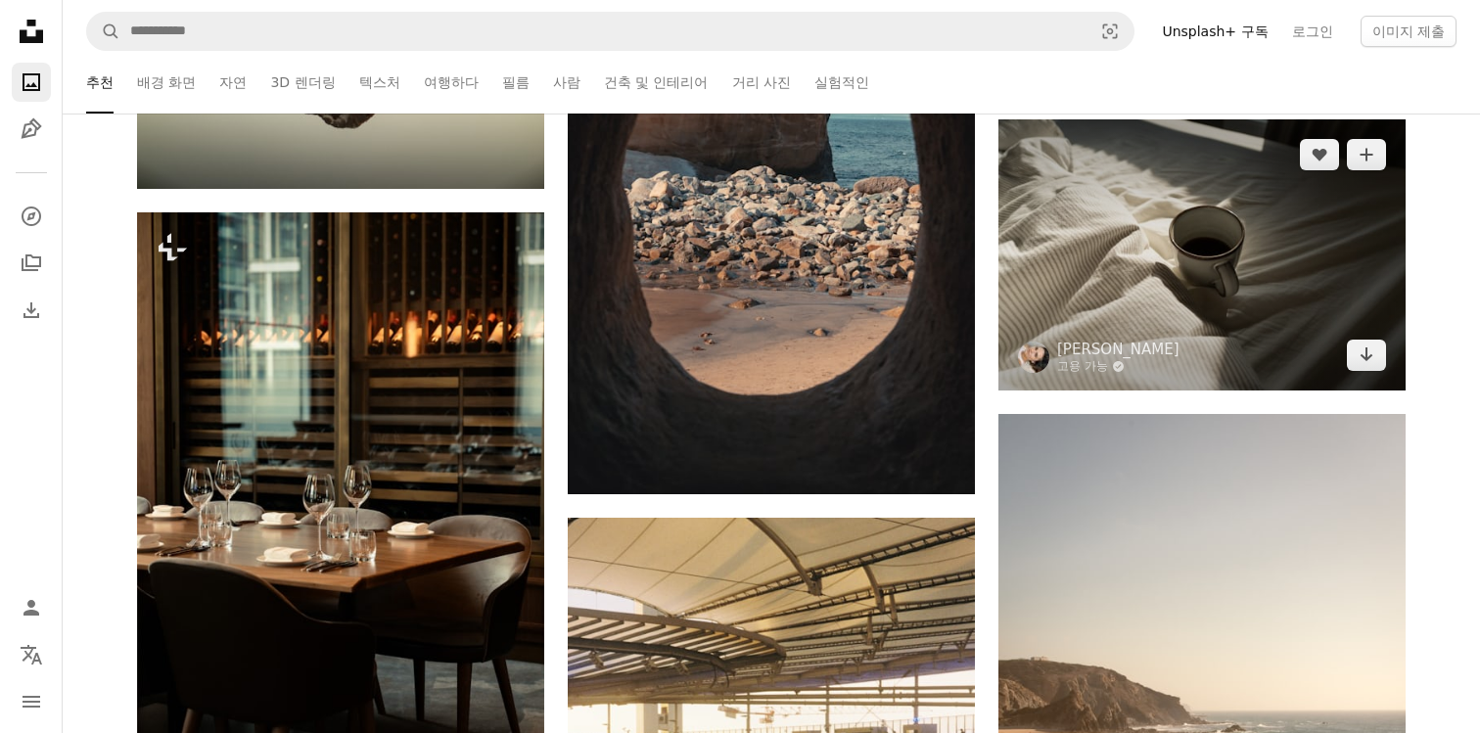
click at [1210, 248] on img at bounding box center [1201, 254] width 407 height 271
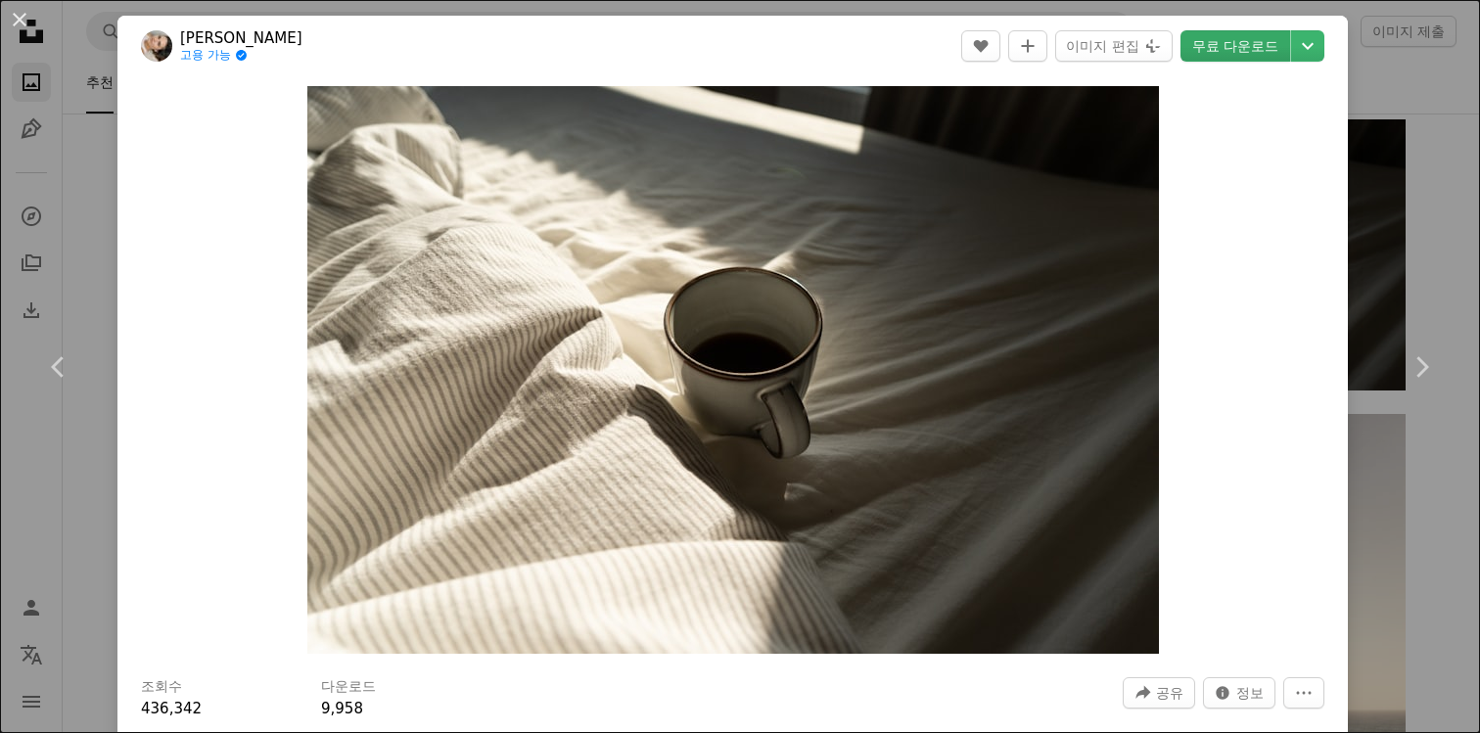
click at [1265, 37] on link "무료 다운로드" at bounding box center [1235, 45] width 110 height 31
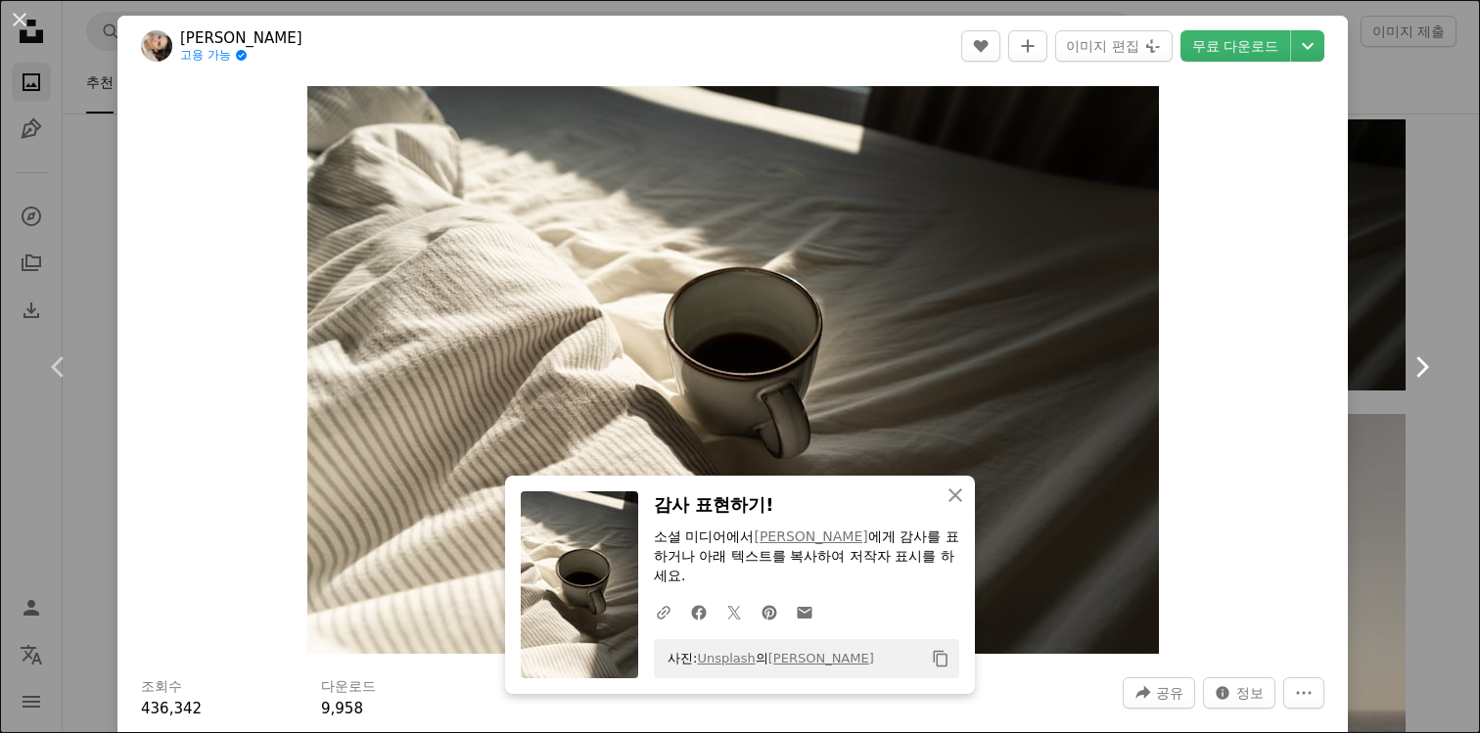
click at [1455, 345] on link "Chevron right" at bounding box center [1420, 367] width 117 height 188
click at [1462, 203] on div "An X shape Chevron left Chevron right Polina Kuzovkova 고용 가능 A checkmark inside…" at bounding box center [740, 366] width 1480 height 733
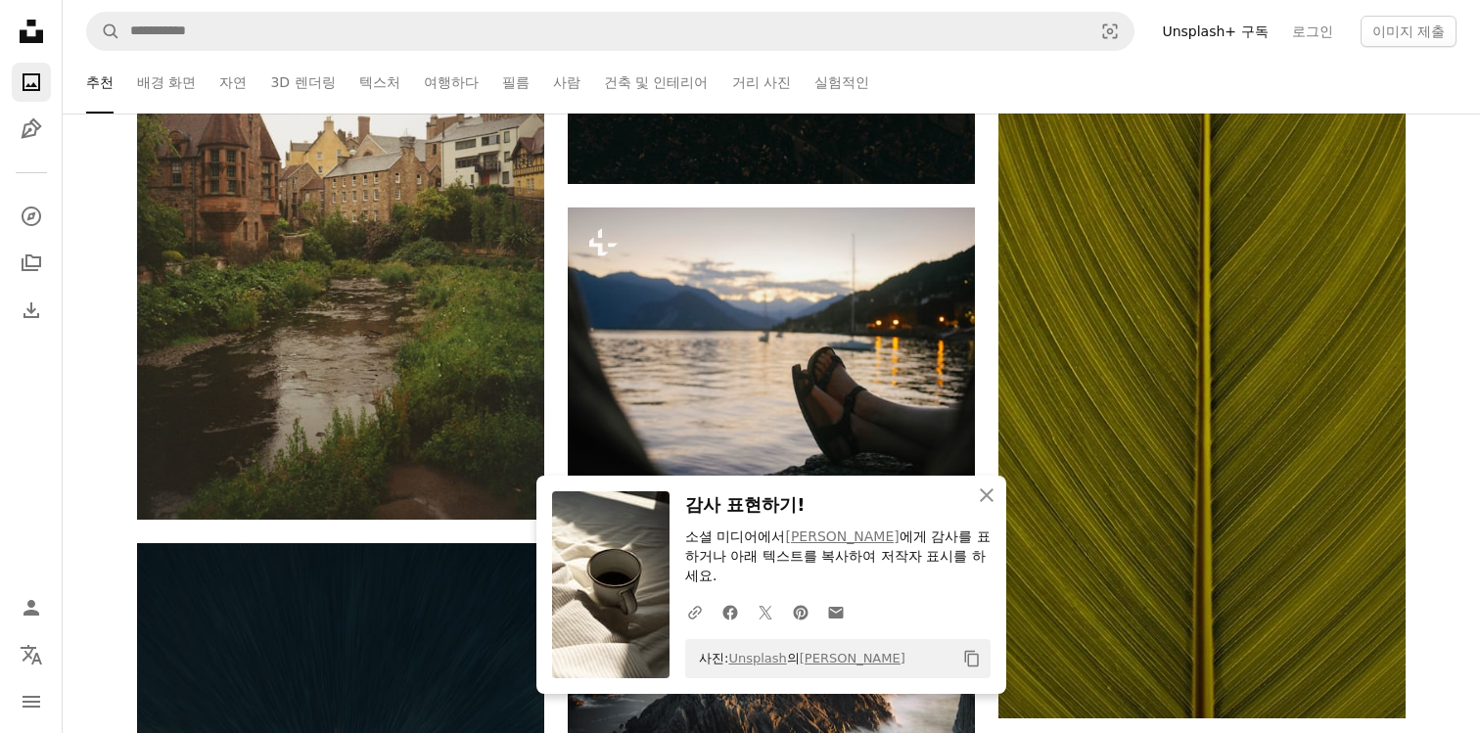
scroll to position [195468, 0]
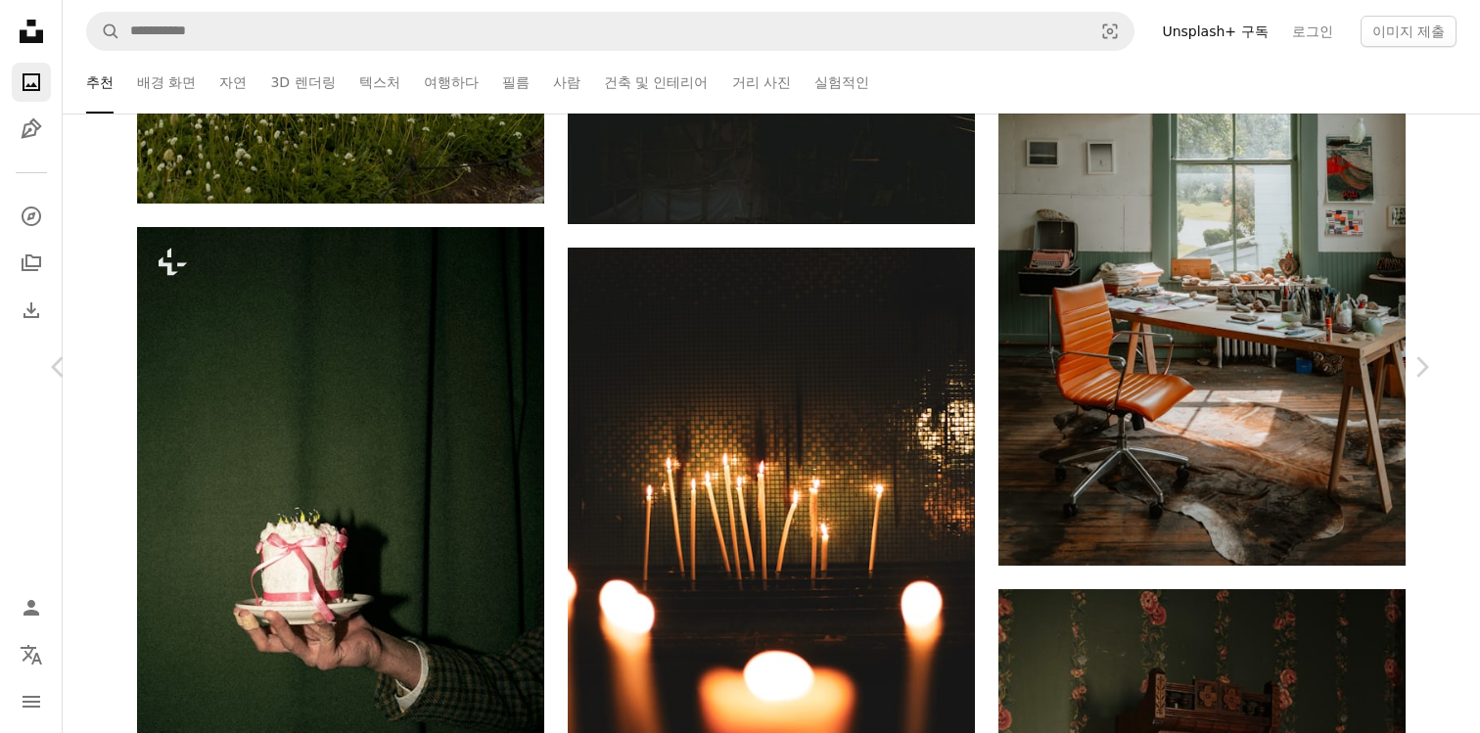
scroll to position [225755, 0]
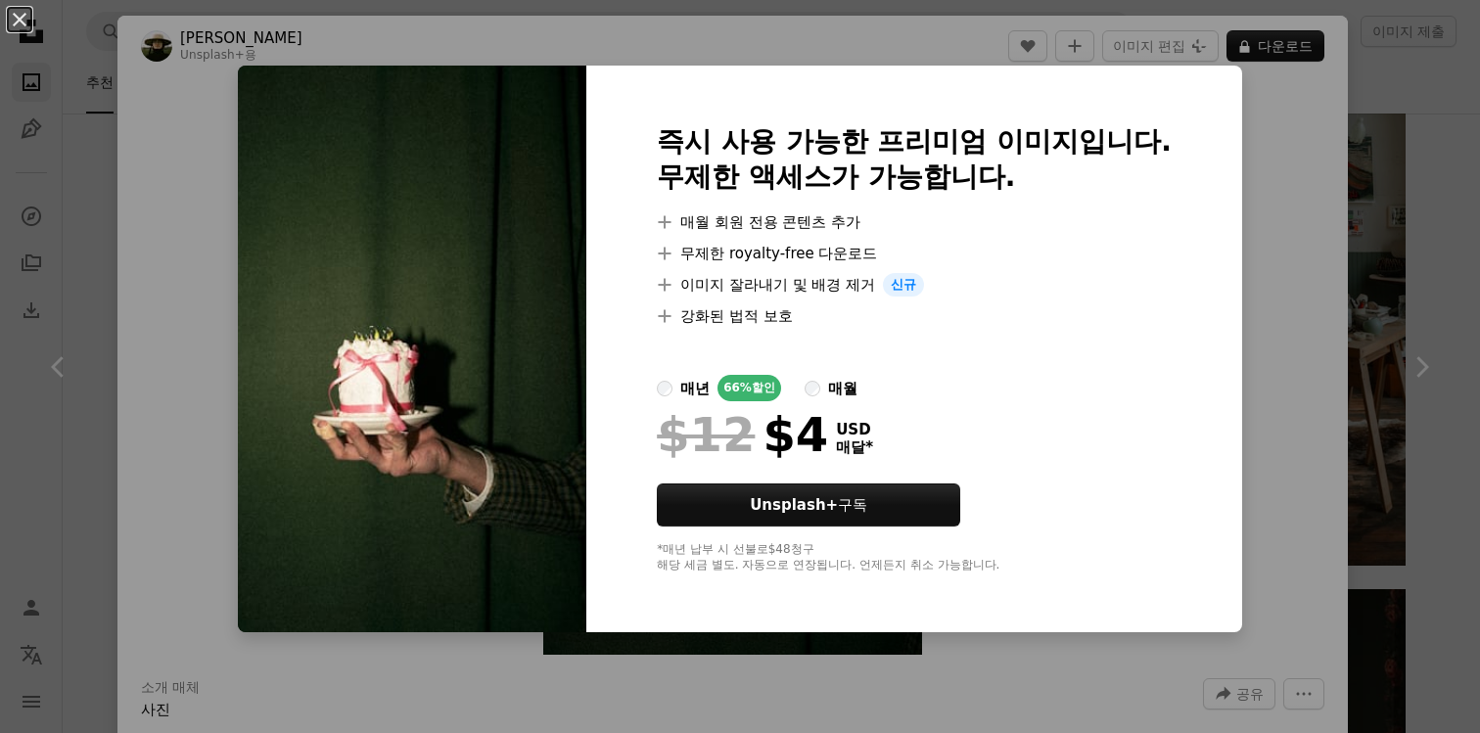
click at [1349, 245] on div "An X shape 즉시 사용 가능한 프리미엄 이미지입니다. 무제한 액세스가 가능합니다. A plus sign 매월 회원 전용 콘텐츠 추가 A…" at bounding box center [740, 366] width 1480 height 733
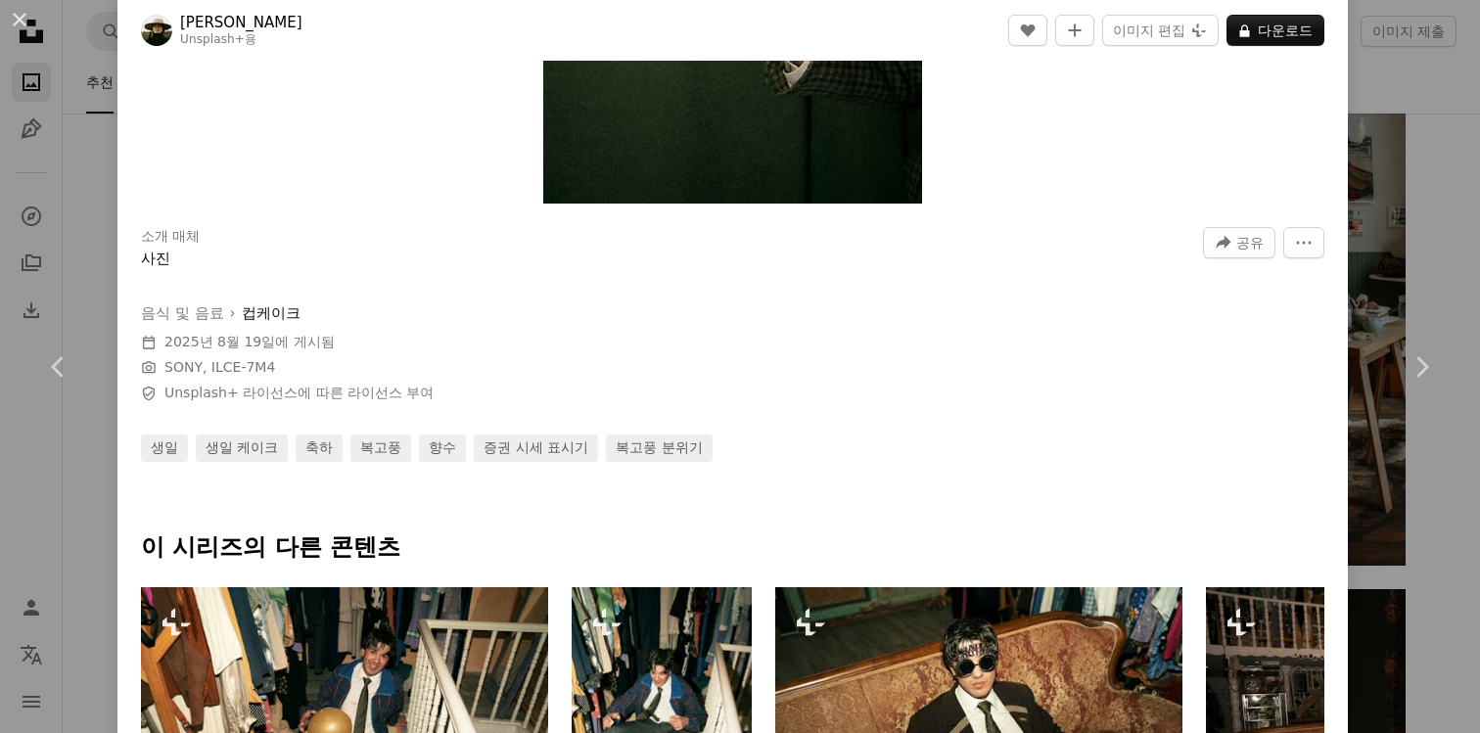
scroll to position [474, 0]
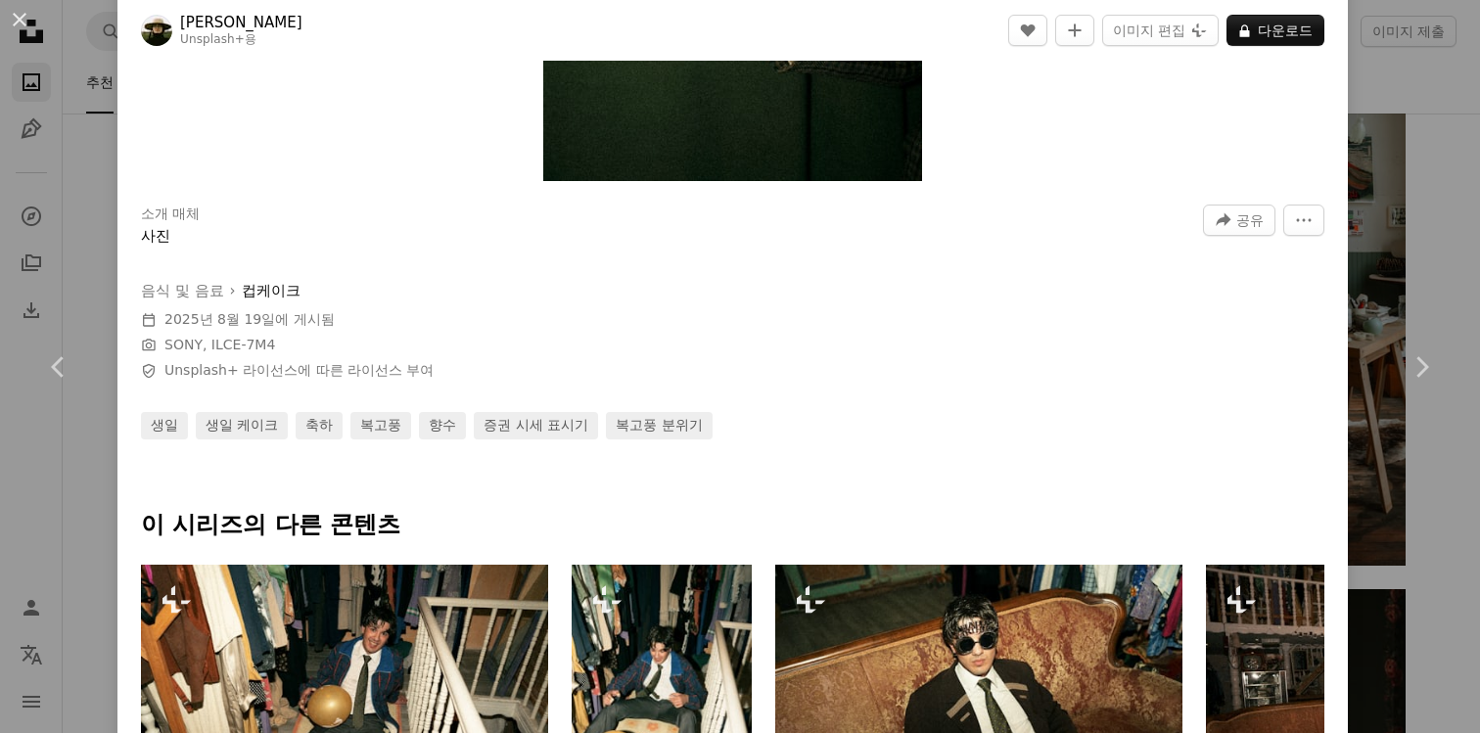
click at [1427, 483] on div "An X shape Chevron left Chevron right [PERSON_NAME] Unsplash+ 용 A heart A plus …" at bounding box center [740, 366] width 1480 height 733
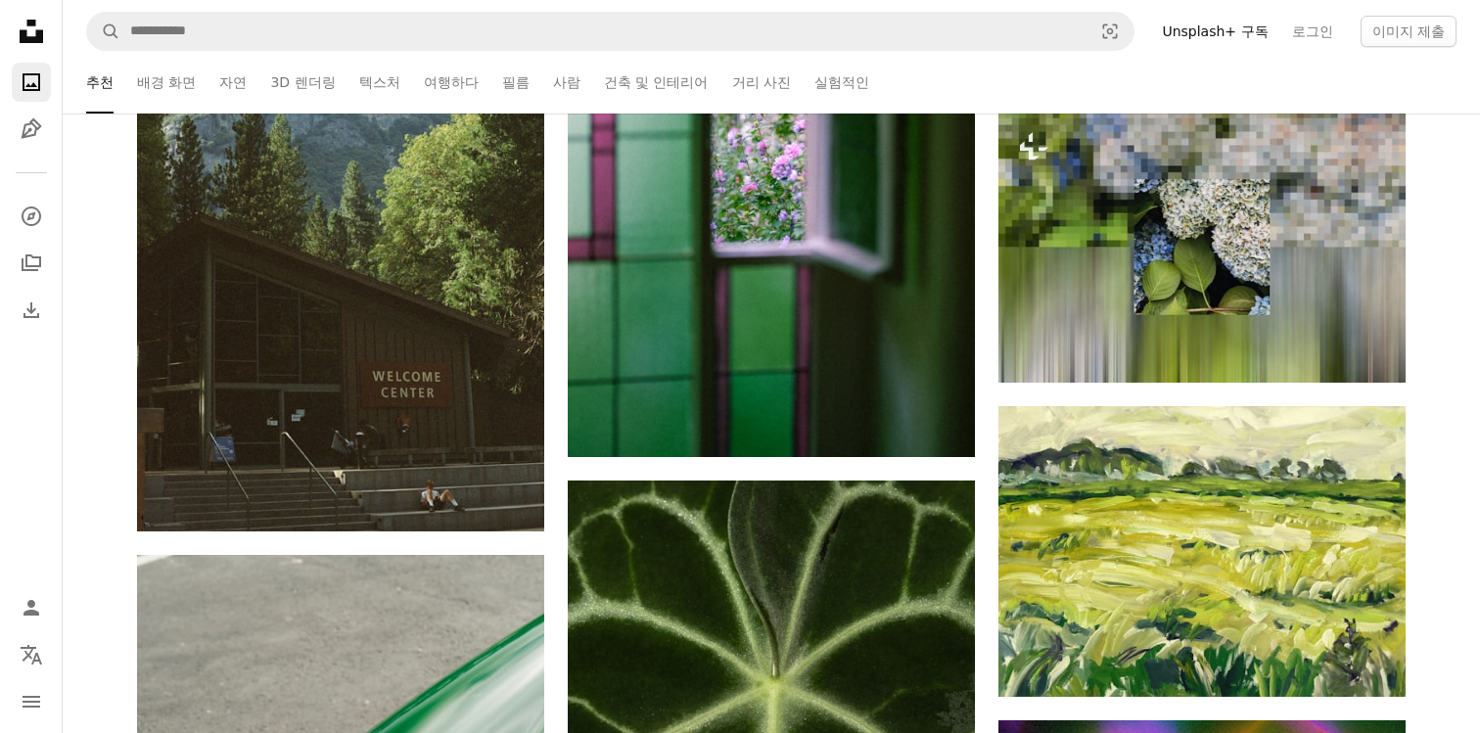
scroll to position [242245, 0]
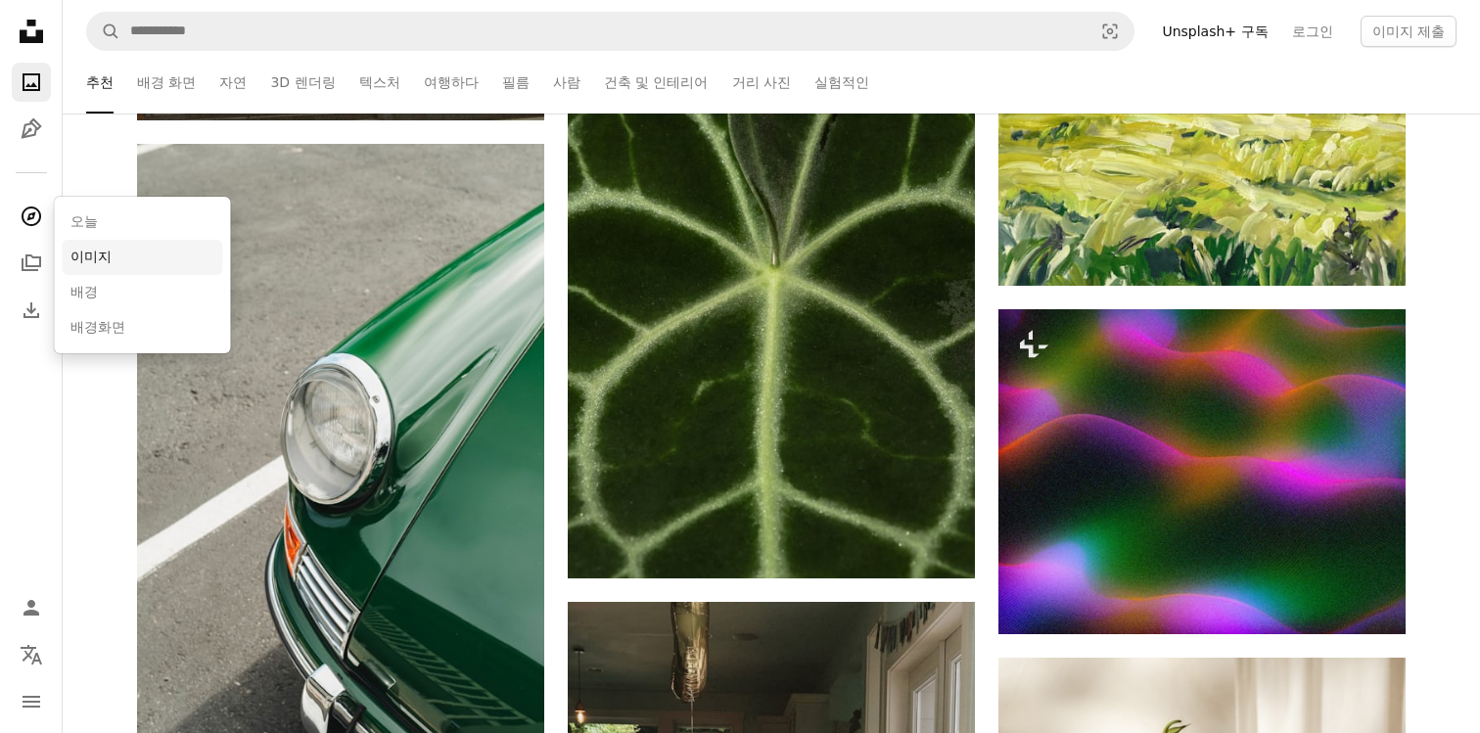
click at [100, 254] on link "이미지" at bounding box center [143, 257] width 161 height 35
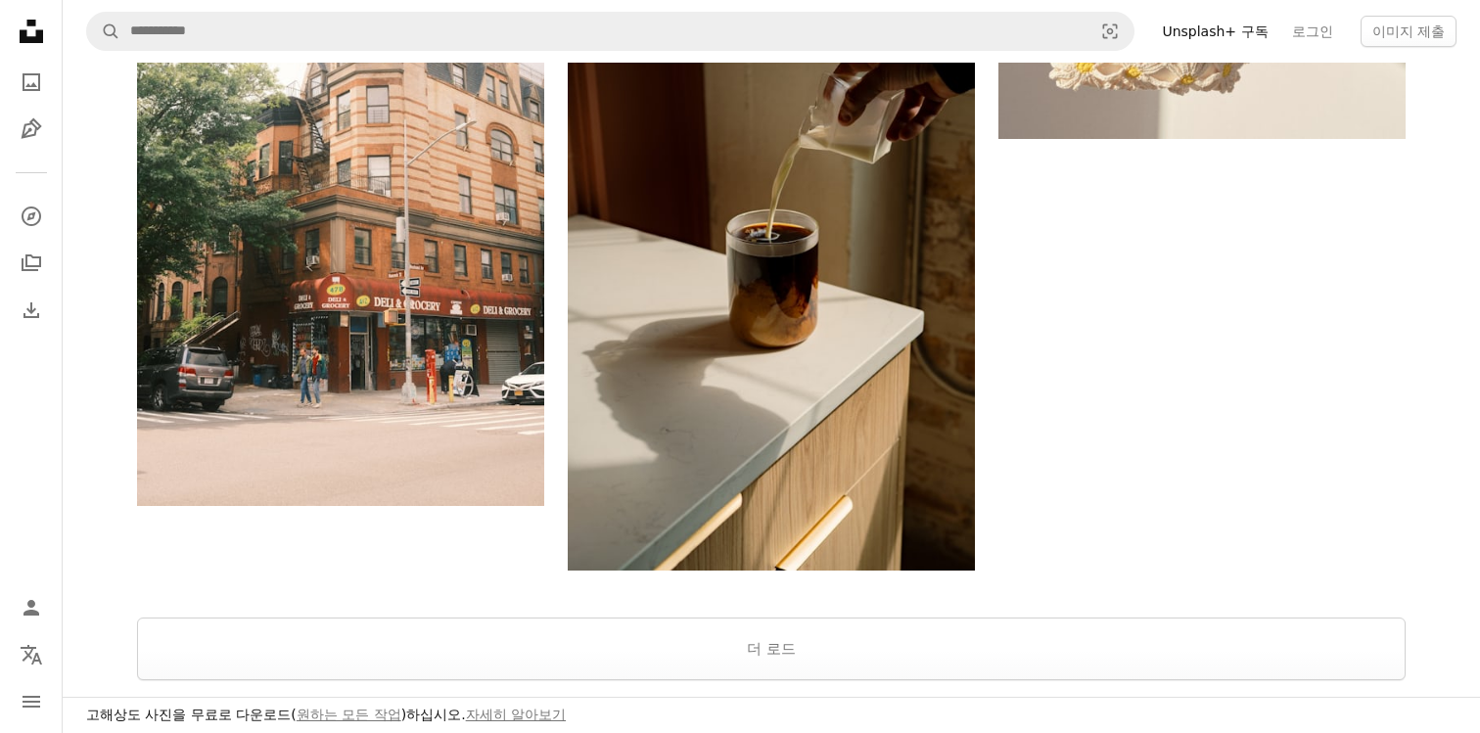
scroll to position [3635, 0]
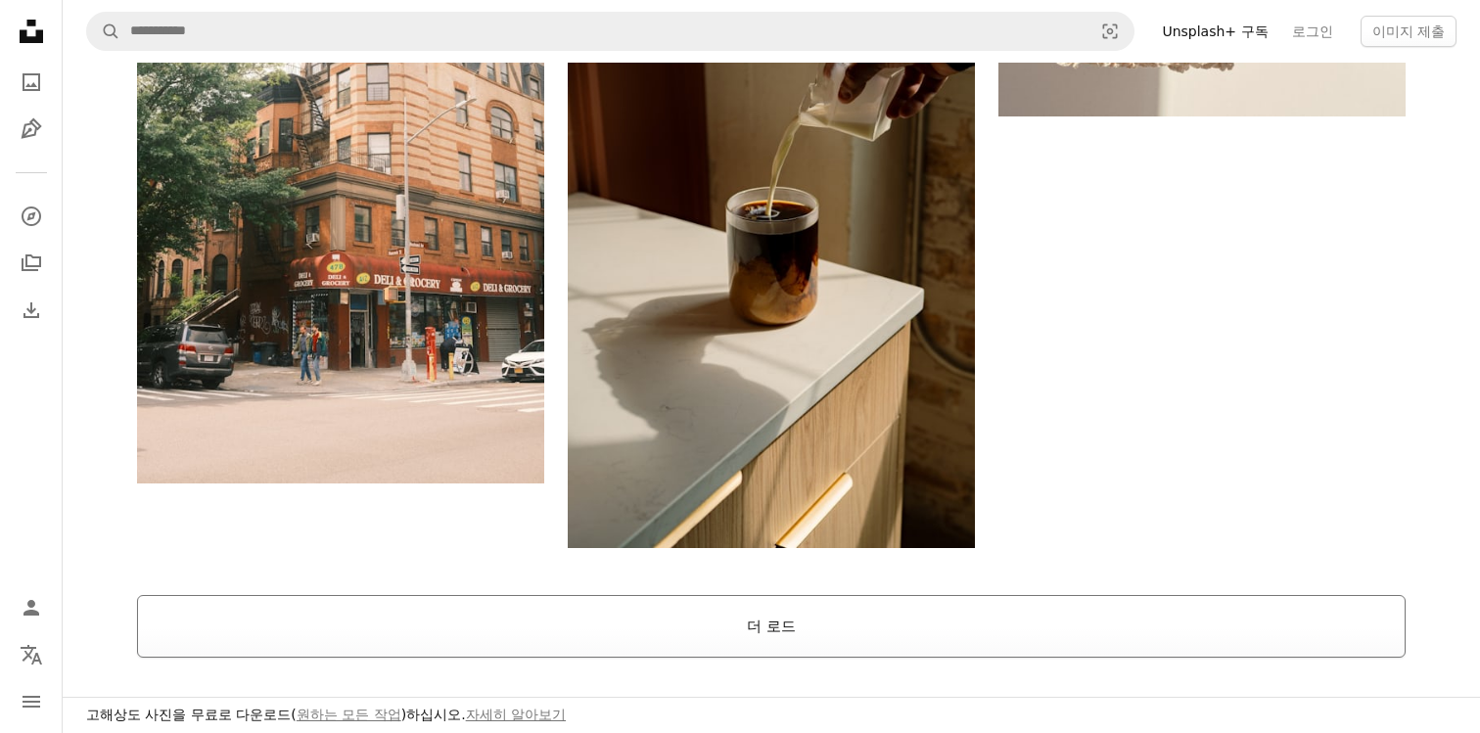
click at [813, 617] on button "더 로드" at bounding box center [771, 626] width 1268 height 63
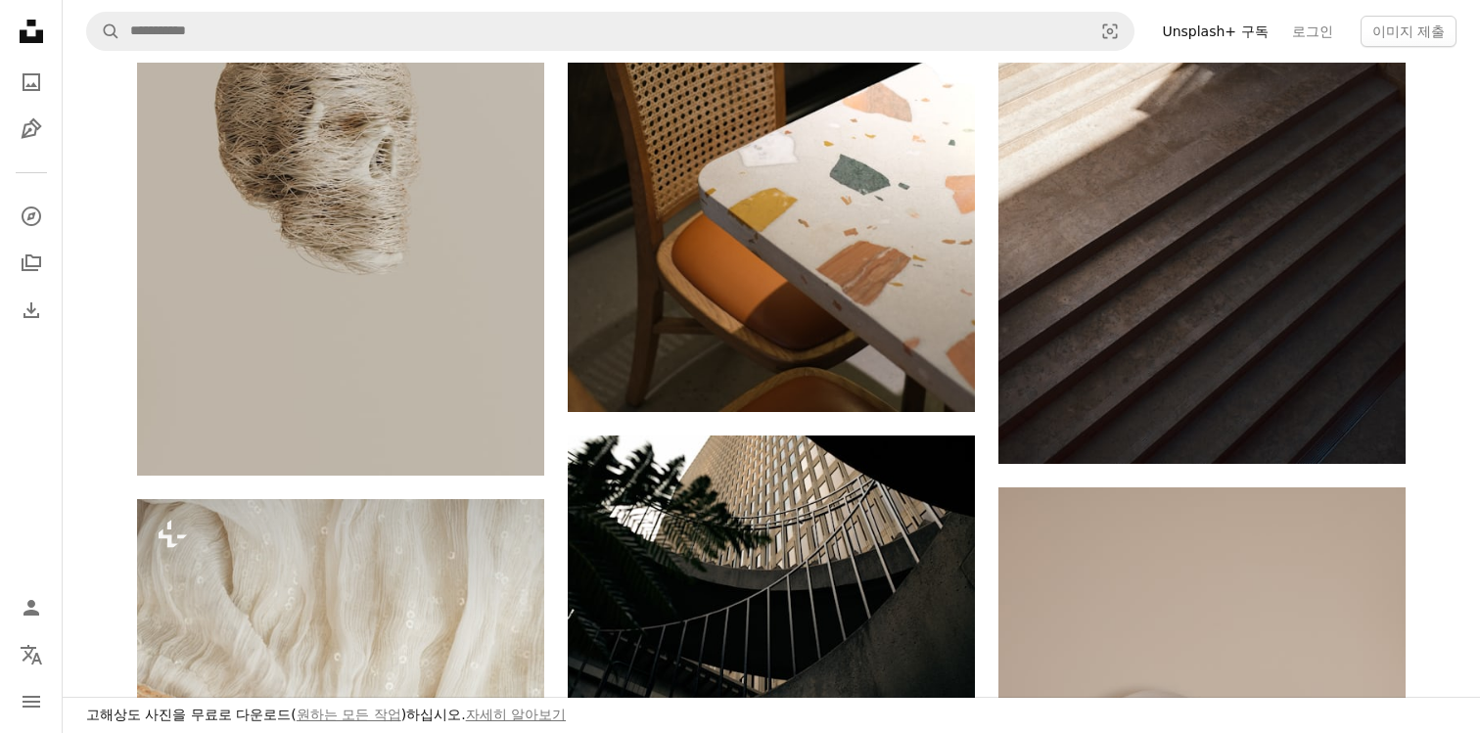
scroll to position [11535, 0]
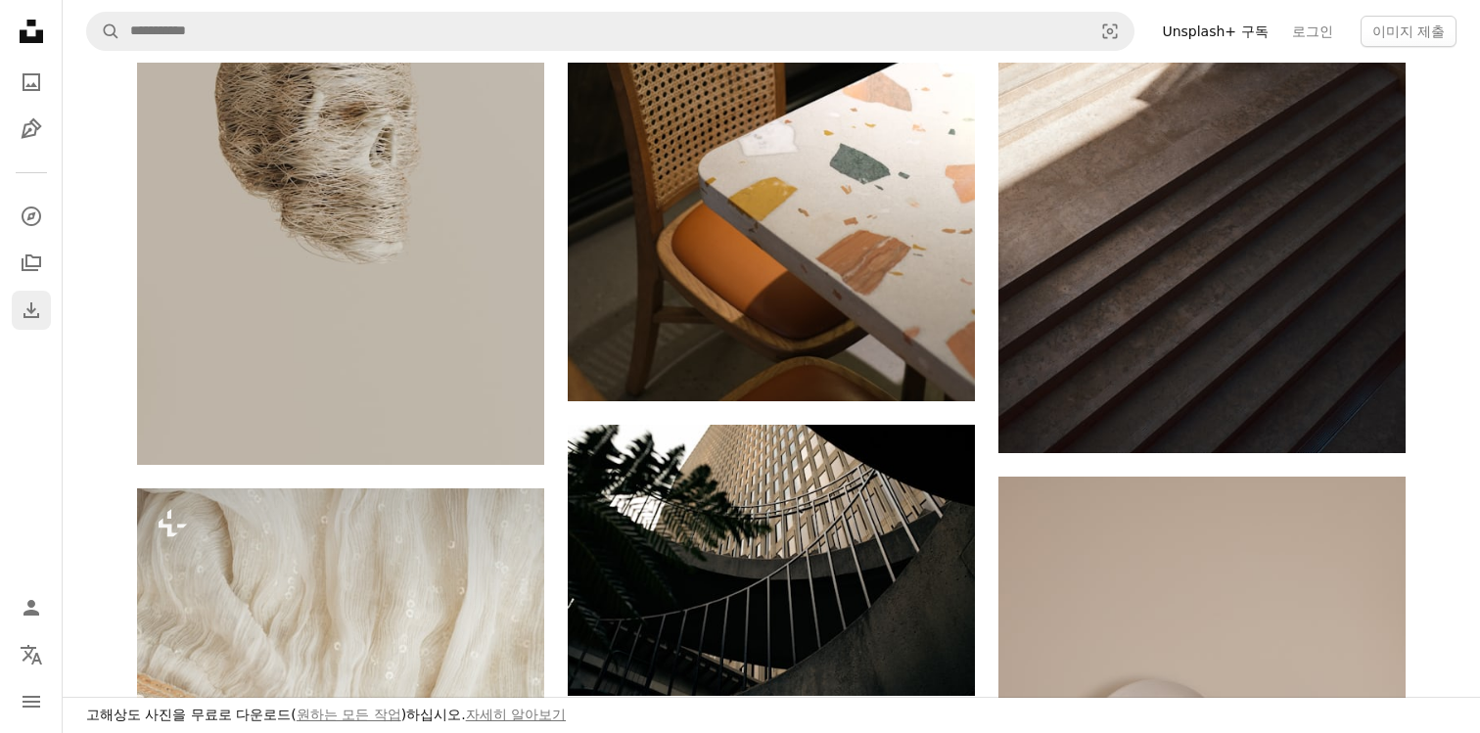
click at [26, 316] on icon "다운로드 내역" at bounding box center [31, 310] width 16 height 16
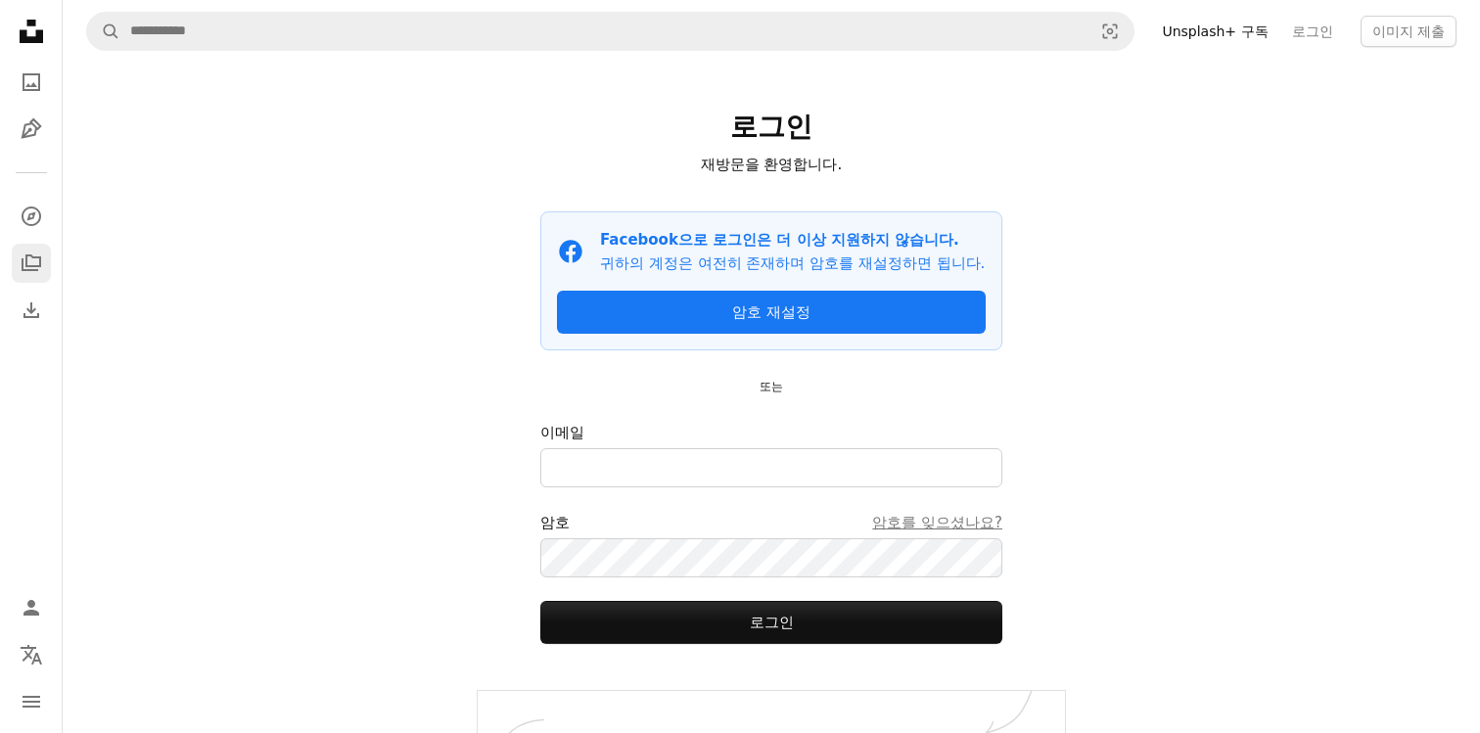
click at [20, 264] on icon "A stack of folders" at bounding box center [31, 263] width 23 height 23
click at [34, 199] on link "A compass" at bounding box center [31, 216] width 39 height 39
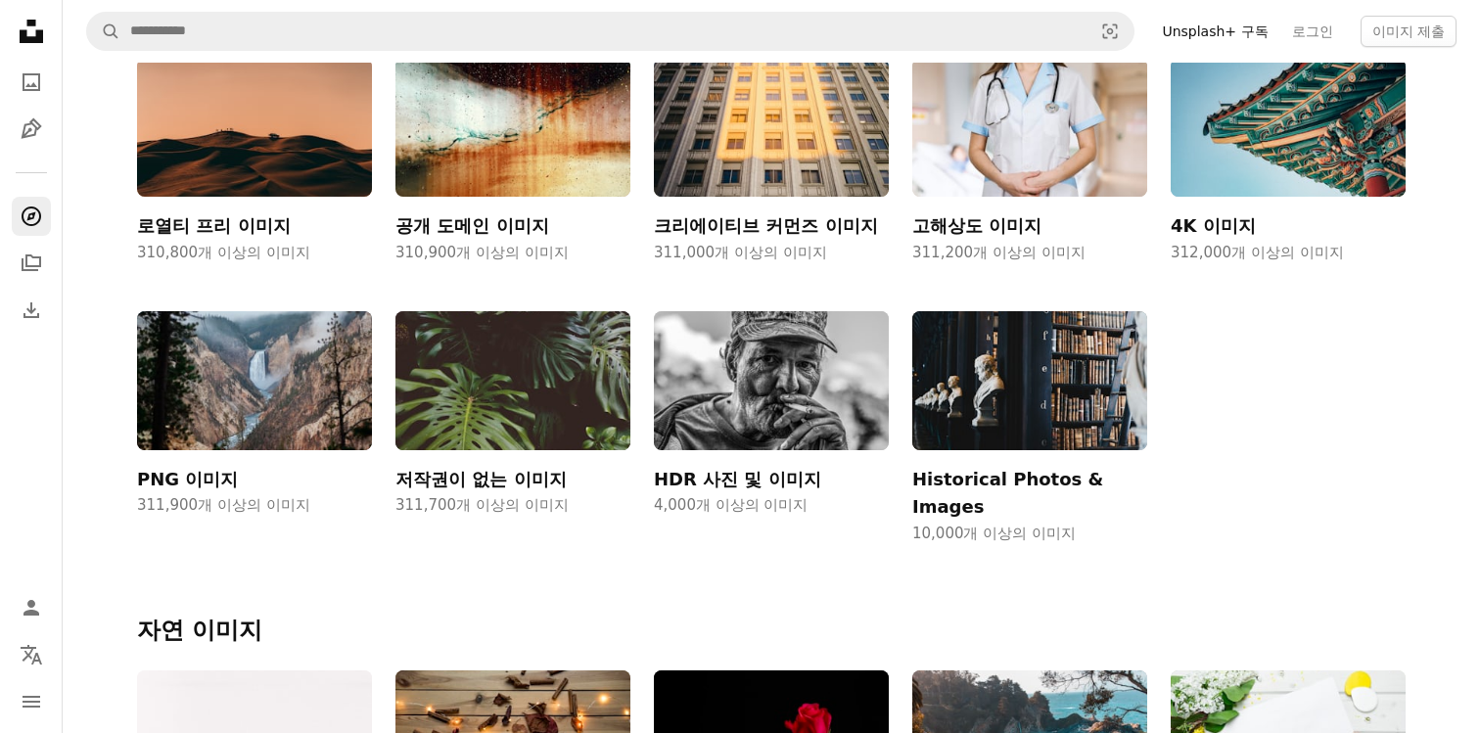
scroll to position [347, 0]
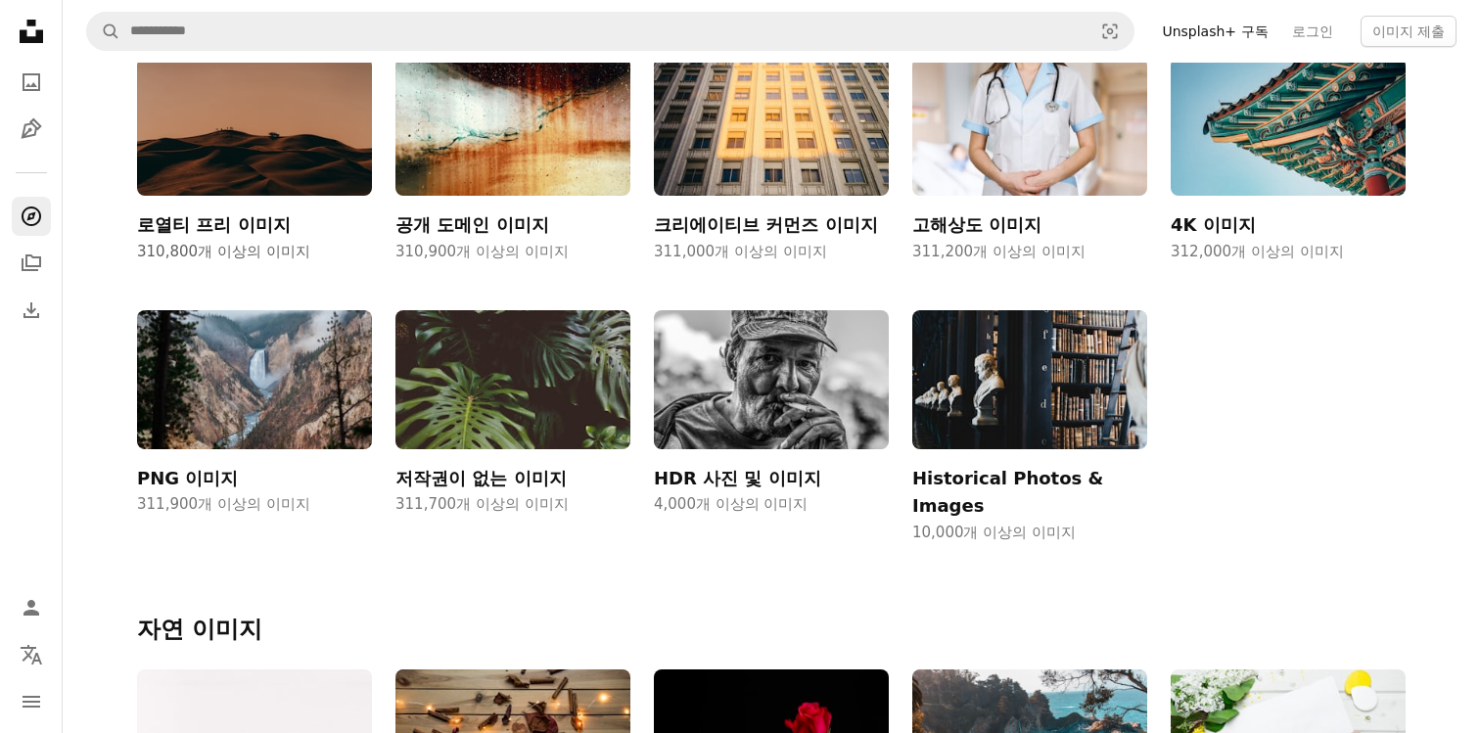
click at [321, 190] on img at bounding box center [254, 127] width 235 height 139
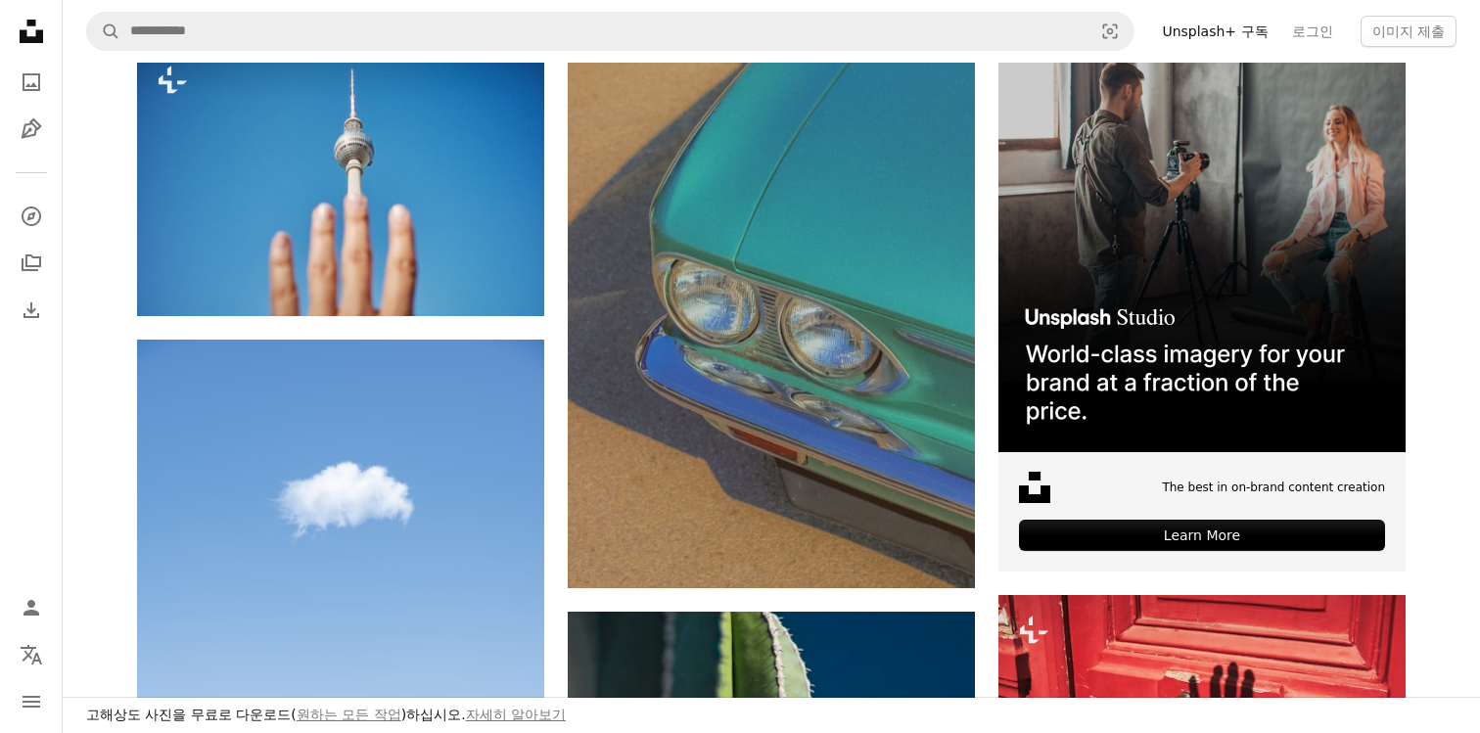
scroll to position [651, 0]
